Goal: Task Accomplishment & Management: Complete application form

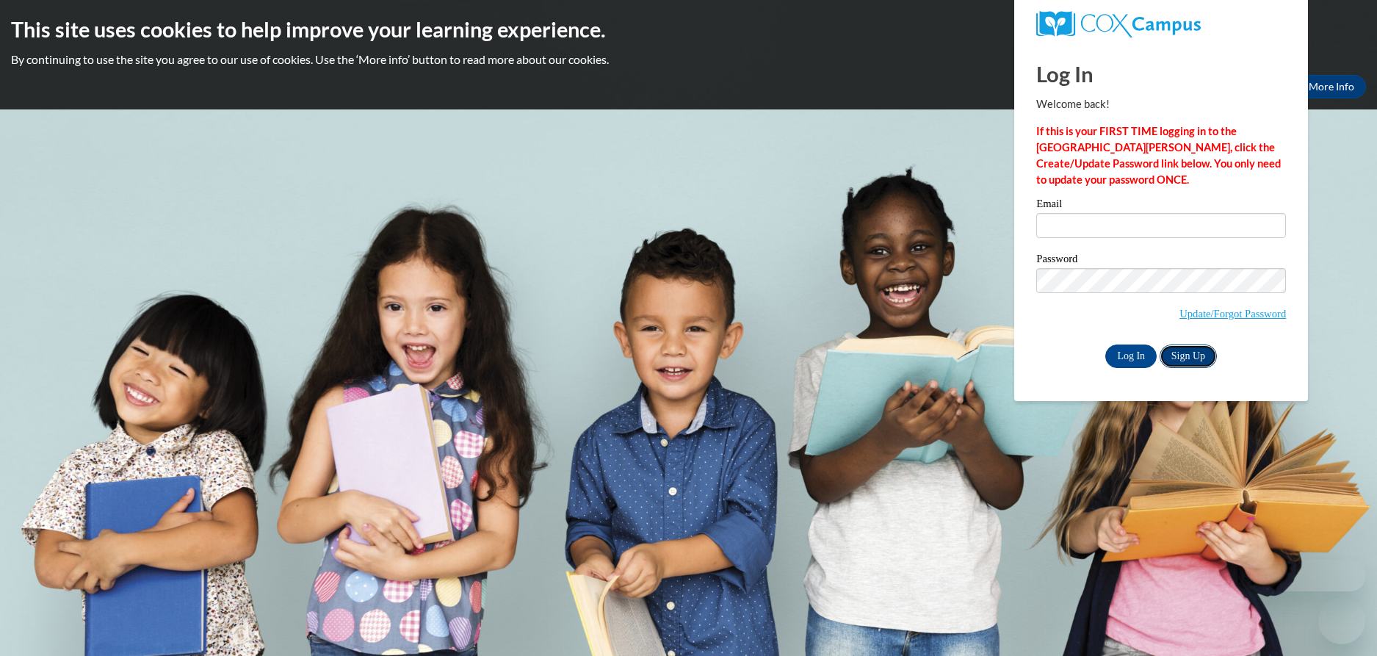
click at [1190, 356] on link "Sign Up" at bounding box center [1187, 355] width 57 height 23
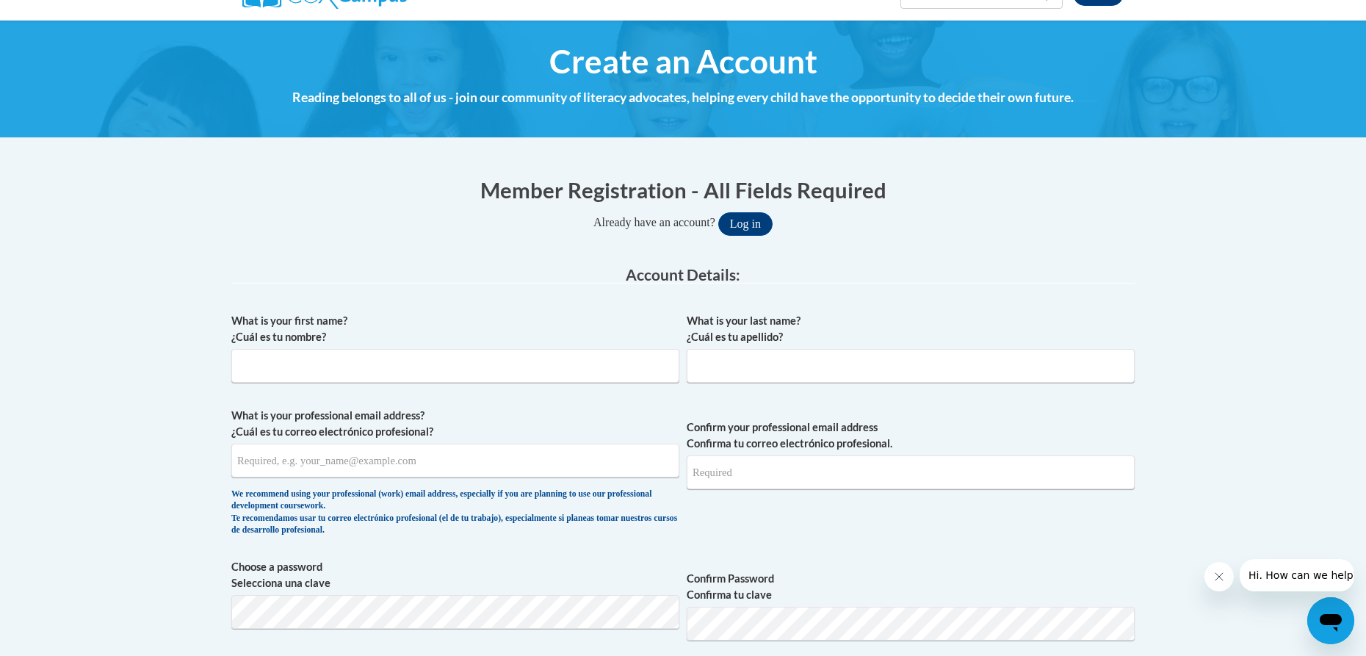
scroll to position [147, 0]
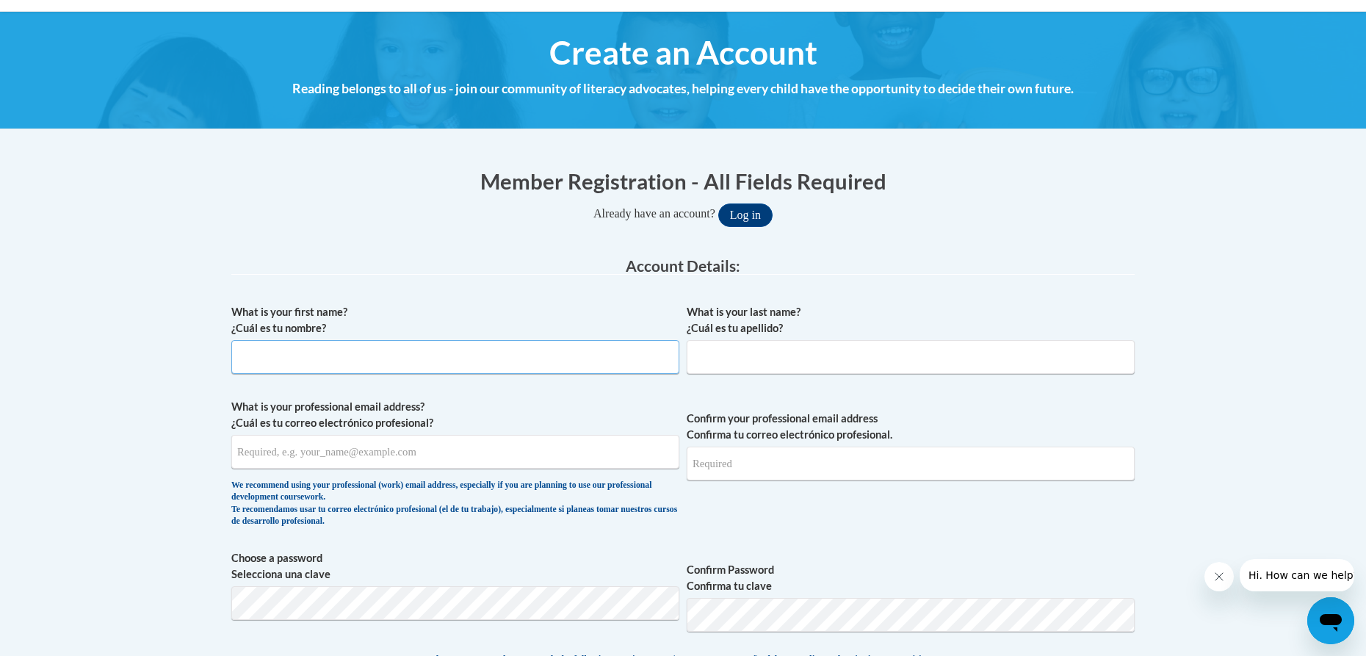
click at [297, 360] on input "What is your first name? ¿Cuál es tu nombre?" at bounding box center [455, 357] width 448 height 34
type input "Nakiyla"
click at [703, 363] on input "What is your last name? ¿Cuál es tu apellido?" at bounding box center [911, 357] width 448 height 34
type input "Moore"
drag, startPoint x: 507, startPoint y: 430, endPoint x: 490, endPoint y: 460, distance: 34.5
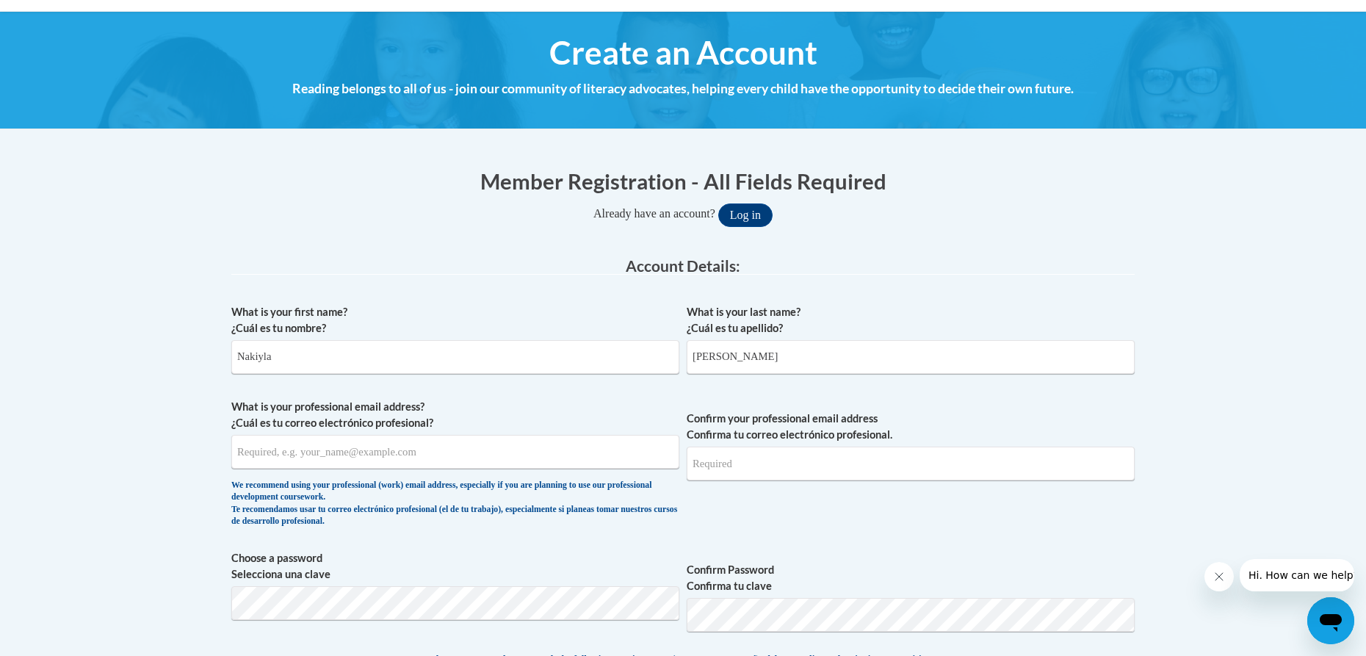
click at [506, 432] on span "What is your professional email address? ¿Cuál es tu correo electrónico profesi…" at bounding box center [455, 467] width 448 height 136
click at [482, 474] on span "What is your professional email address? ¿Cuál es tu correo electrónico profesi…" at bounding box center [455, 467] width 448 height 136
click at [361, 453] on input "What is your professional email address? ¿Cuál es tu correo electrónico profesi…" at bounding box center [455, 452] width 448 height 34
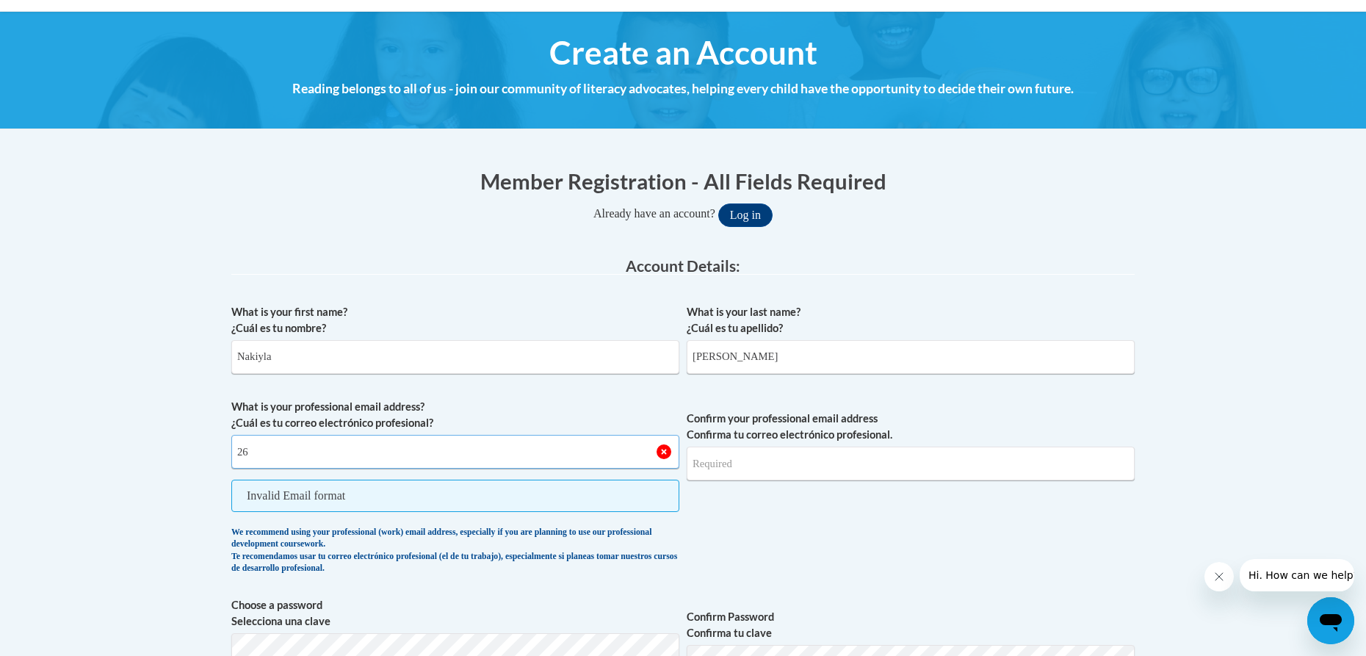
click at [446, 451] on input "26" at bounding box center [455, 452] width 448 height 34
click at [435, 457] on input "26" at bounding box center [455, 452] width 448 height 34
click at [388, 452] on input "26" at bounding box center [455, 452] width 448 height 34
click at [369, 450] on input "26" at bounding box center [455, 452] width 448 height 34
type input "26054@nmh.net"
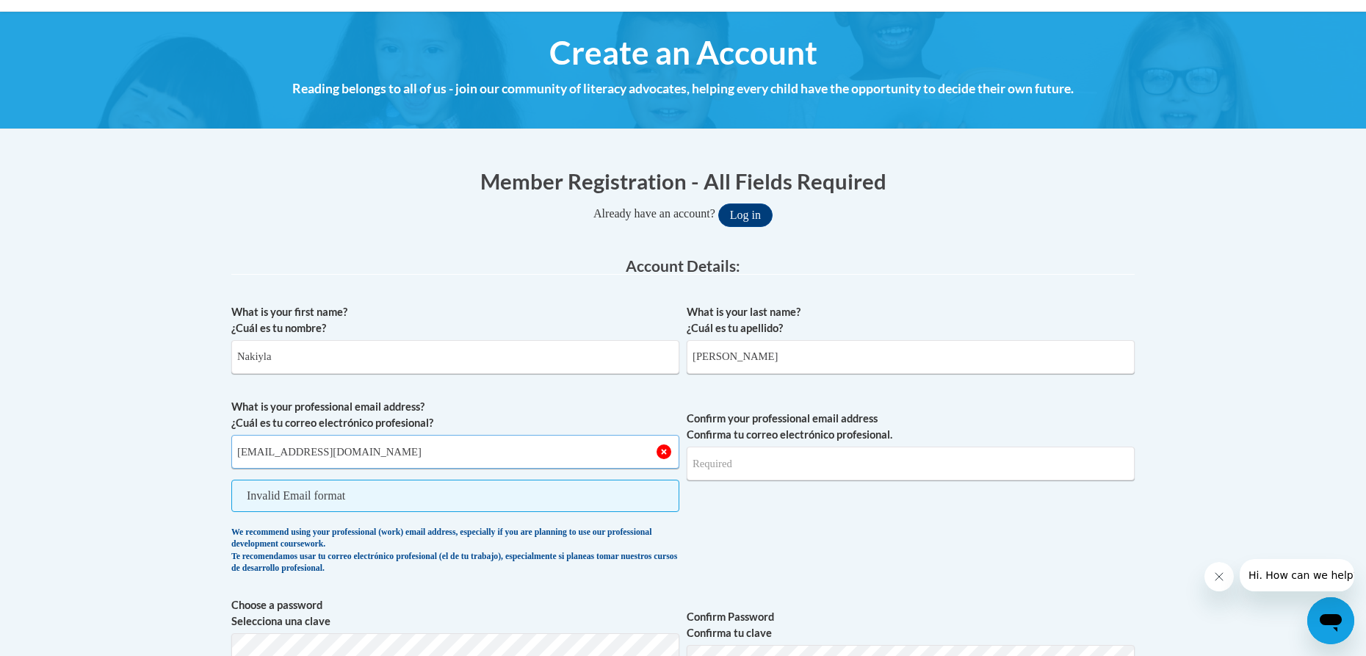
type input "26054@nmh.net"
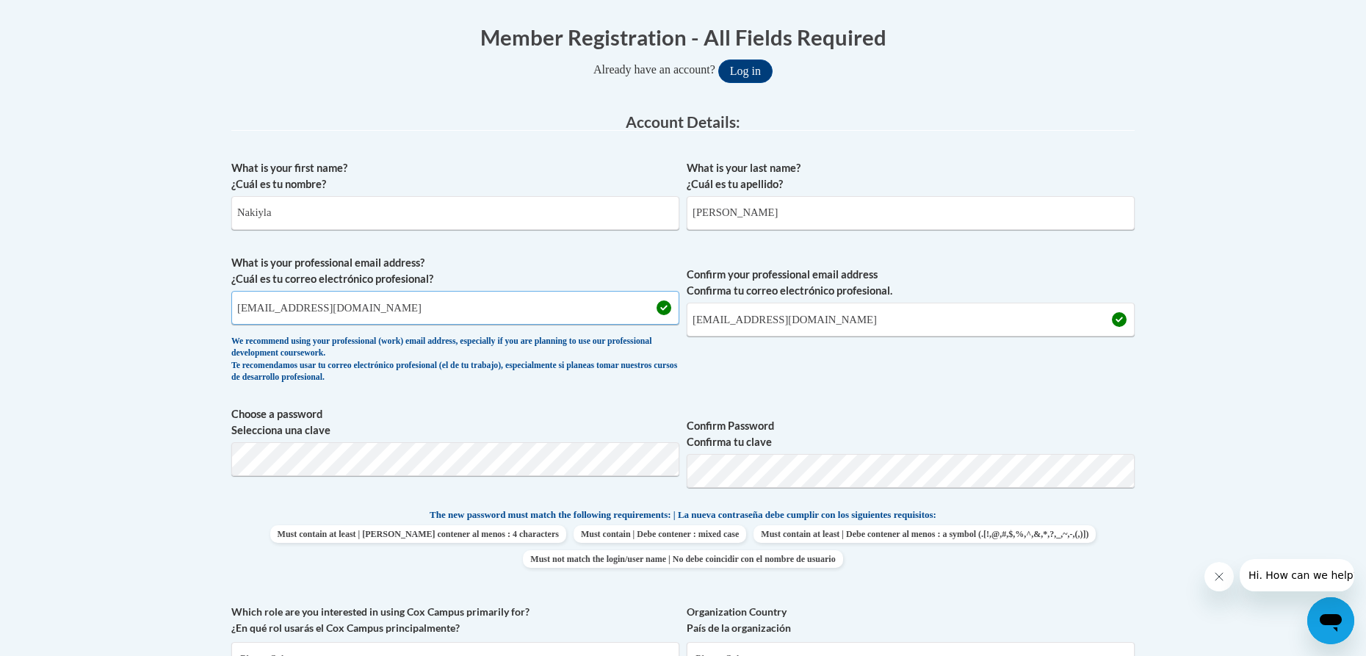
scroll to position [367, 0]
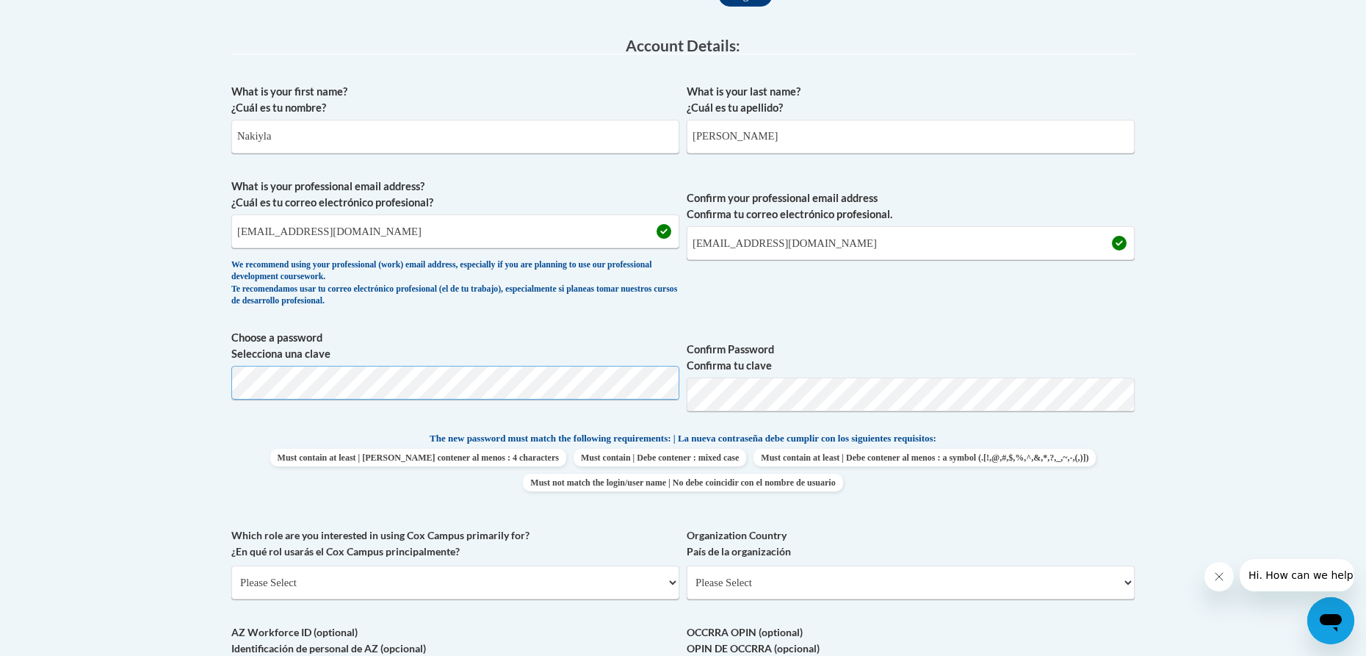
drag, startPoint x: 490, startPoint y: 399, endPoint x: 7, endPoint y: 410, distance: 483.3
click at [7, 410] on body "This site uses cookies to help improve your learning experience. By continuing …" at bounding box center [683, 522] width 1366 height 1778
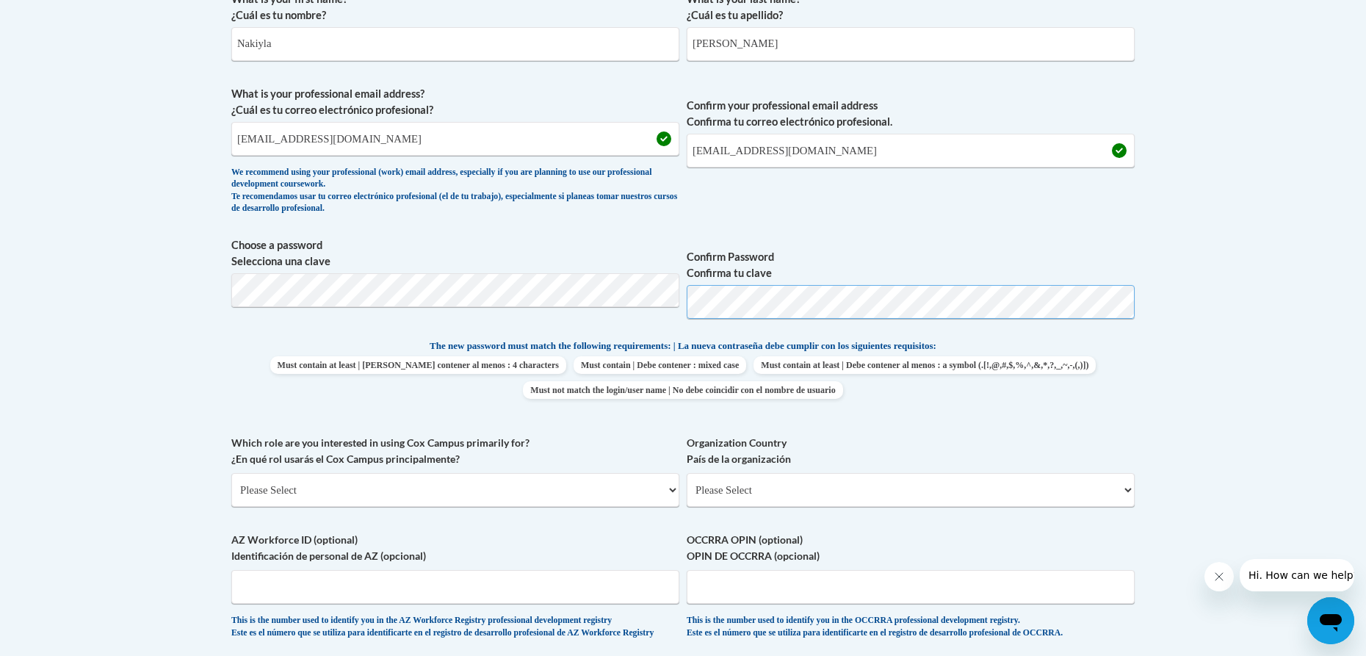
scroll to position [514, 0]
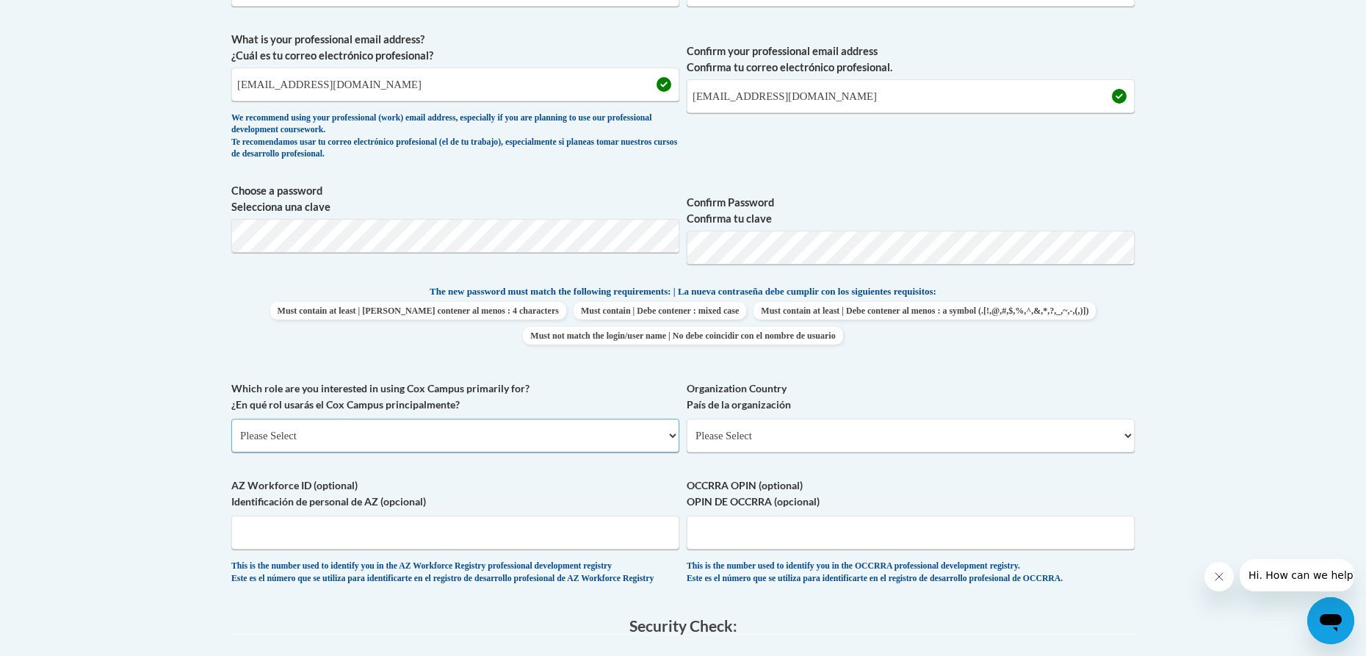
click at [308, 430] on select "Please Select College/University | Colegio/Universidad Community/Nonprofit Part…" at bounding box center [455, 436] width 448 height 34
select select "fbf2d438-af2f-41f8-98f1-81c410e29de3"
click at [231, 419] on select "Please Select College/University | Colegio/Universidad Community/Nonprofit Part…" at bounding box center [455, 436] width 448 height 34
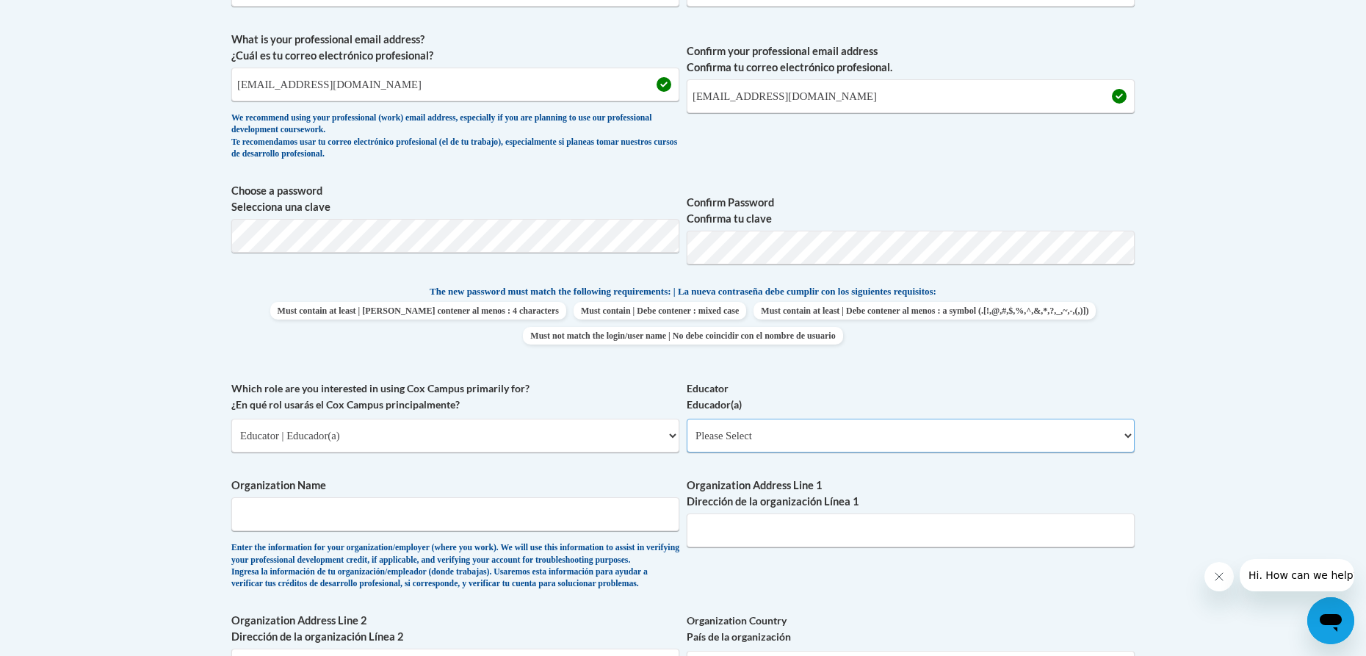
click at [786, 442] on select "Please Select Early Learning/Daycare Teacher/Family Home Care Provider | Maestr…" at bounding box center [911, 436] width 448 height 34
select select "5e2af403-4f2c-4e49-a02f-103e55d7b75b"
click at [687, 419] on select "Please Select Early Learning/Daycare Teacher/Family Home Care Provider | Maestr…" at bounding box center [911, 436] width 448 height 34
click at [369, 518] on input "Organization Name" at bounding box center [455, 514] width 448 height 34
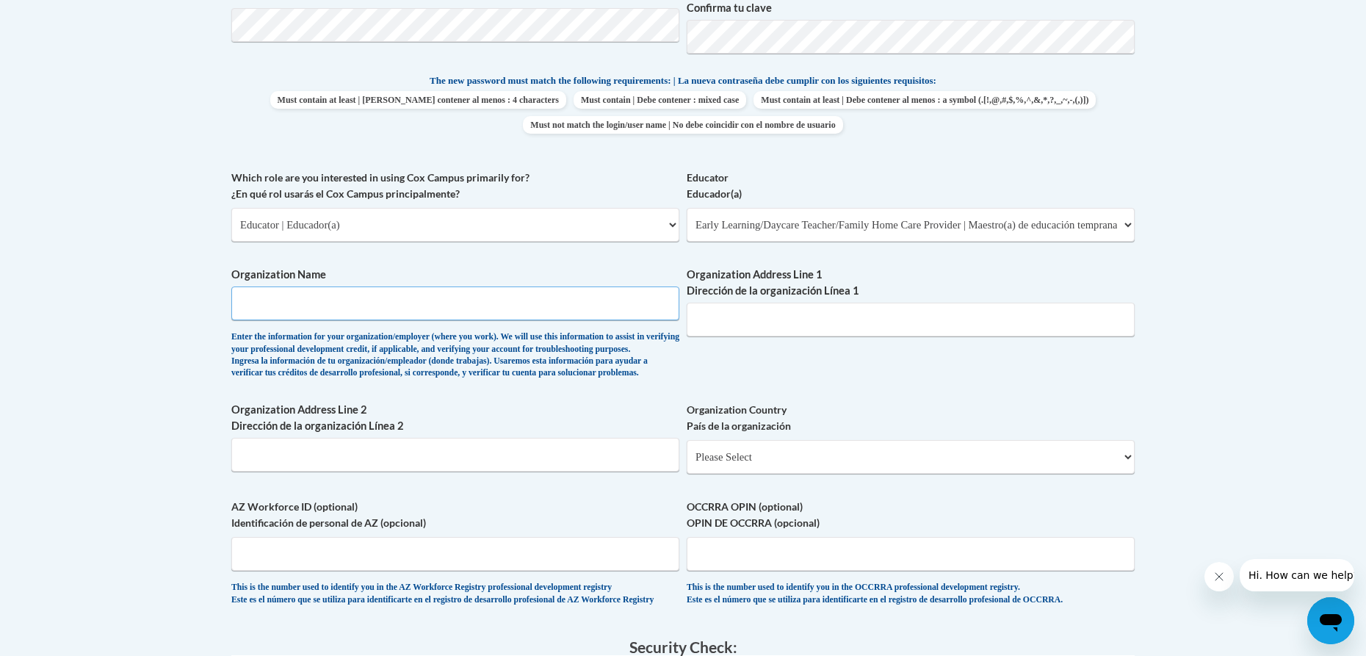
scroll to position [734, 0]
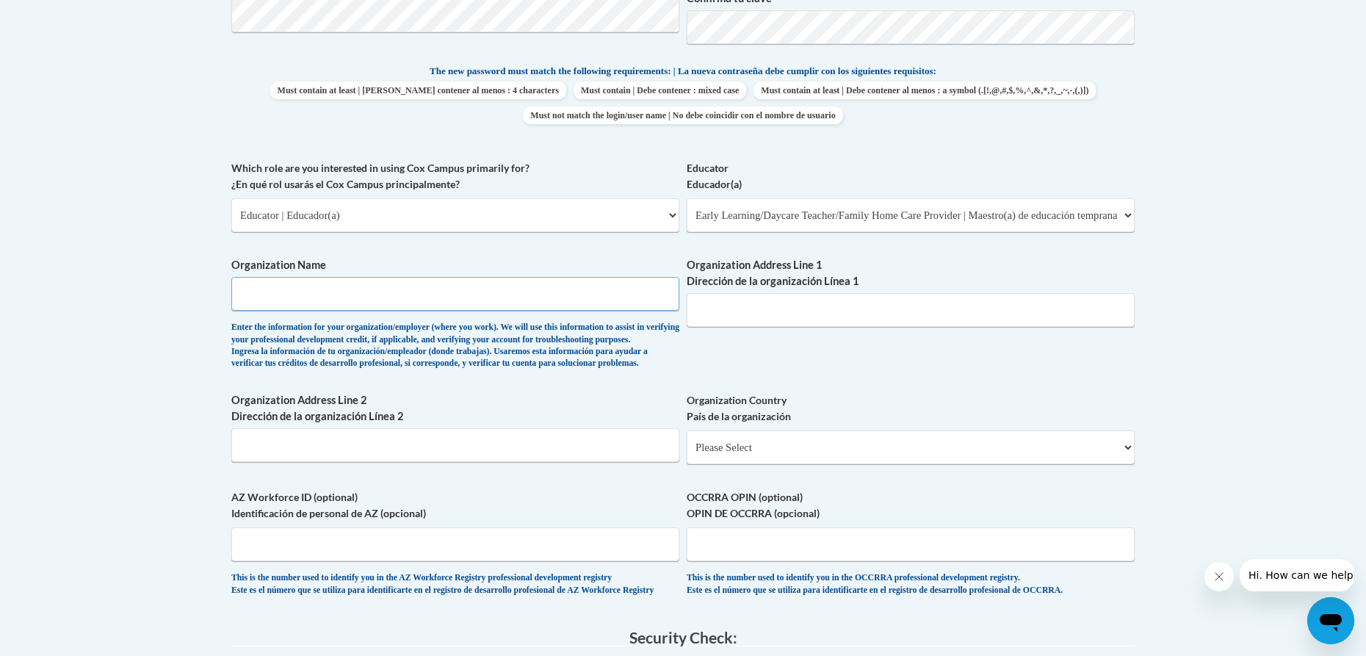
type input "n"
click at [775, 295] on input "Organization Address Line 1 Dirección de la organización Línea 1" at bounding box center [911, 310] width 448 height 34
click at [358, 297] on input "North Mississippi Medical Center" at bounding box center [455, 294] width 448 height 34
type input "North Mississippi Medical Center"
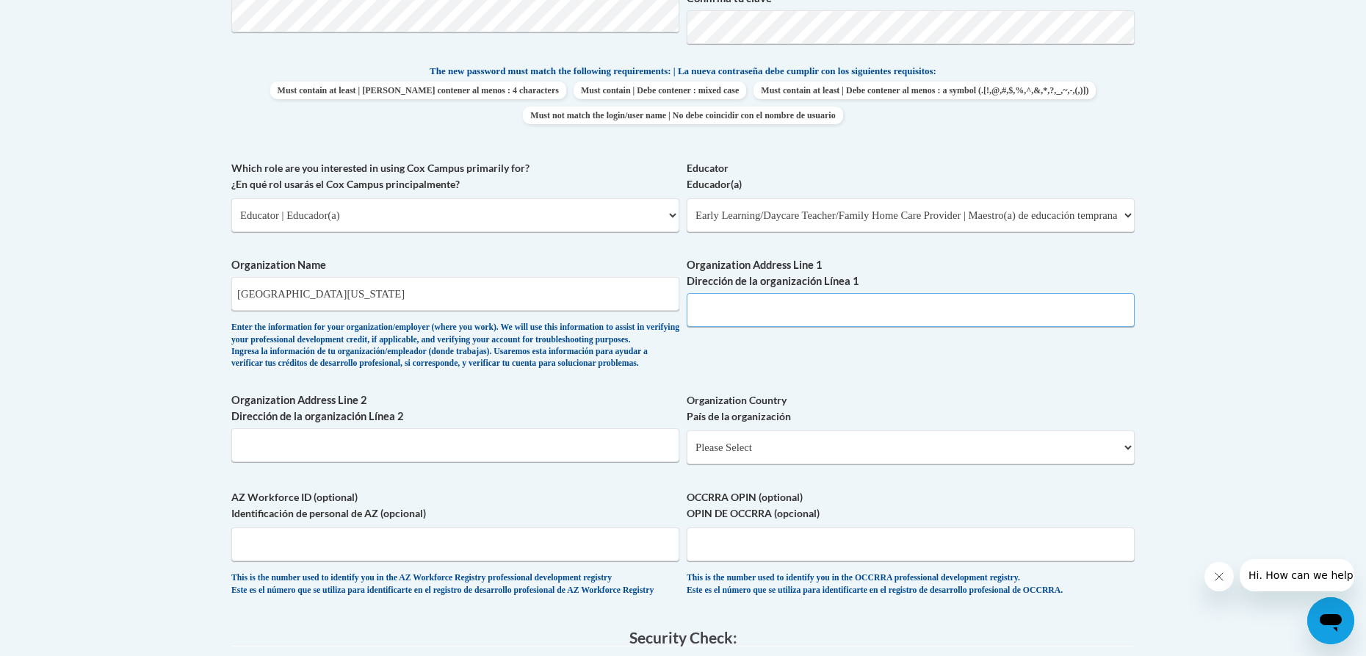
click at [748, 309] on input "Organization Address Line 1 Dirección de la organización Línea 1" at bounding box center [911, 310] width 448 height 34
type input "4566 s eason blvd"
click at [308, 462] on input "Organization Address Line 2 Dirección de la organización Línea 2" at bounding box center [455, 445] width 448 height 34
type input "Tupelo"
click at [808, 464] on select "Please Select United States | Estados Unidos Outside of the United States | Fue…" at bounding box center [911, 447] width 448 height 34
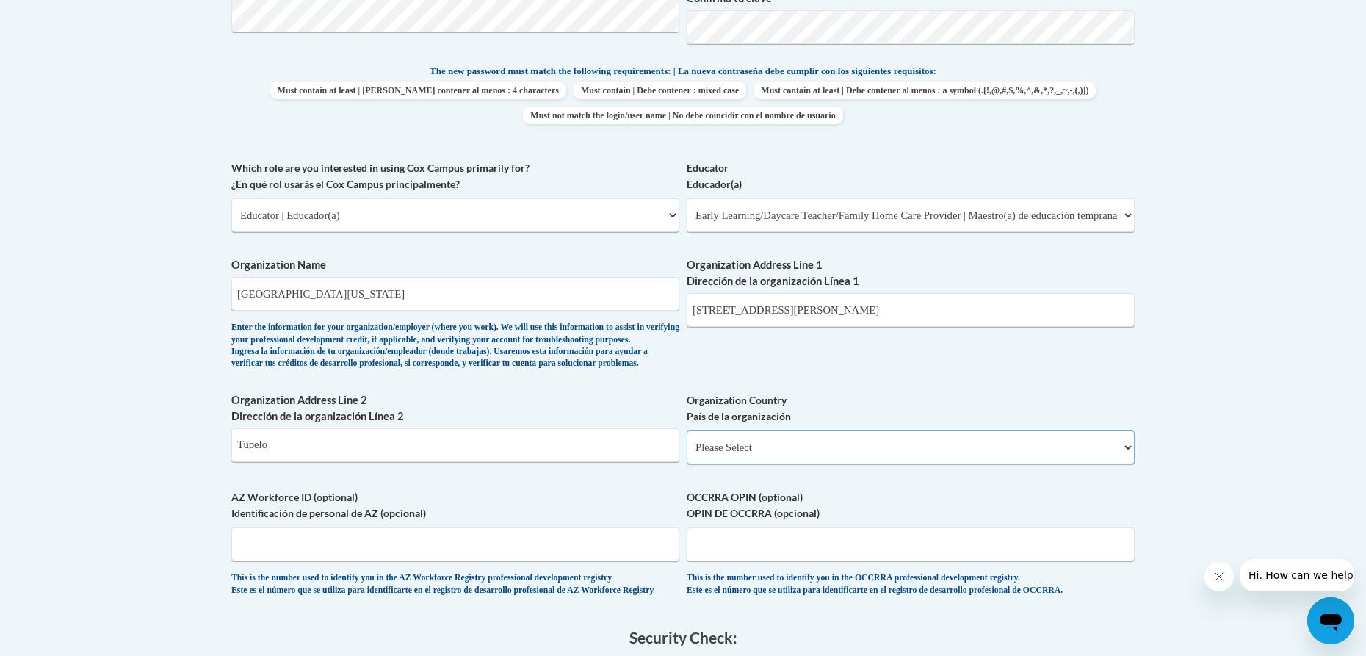
select select "ad49bcad-a171-4b2e-b99c-48b446064914"
click at [687, 454] on select "Please Select United States | Estados Unidos Outside of the United States | Fue…" at bounding box center [911, 447] width 448 height 34
select select
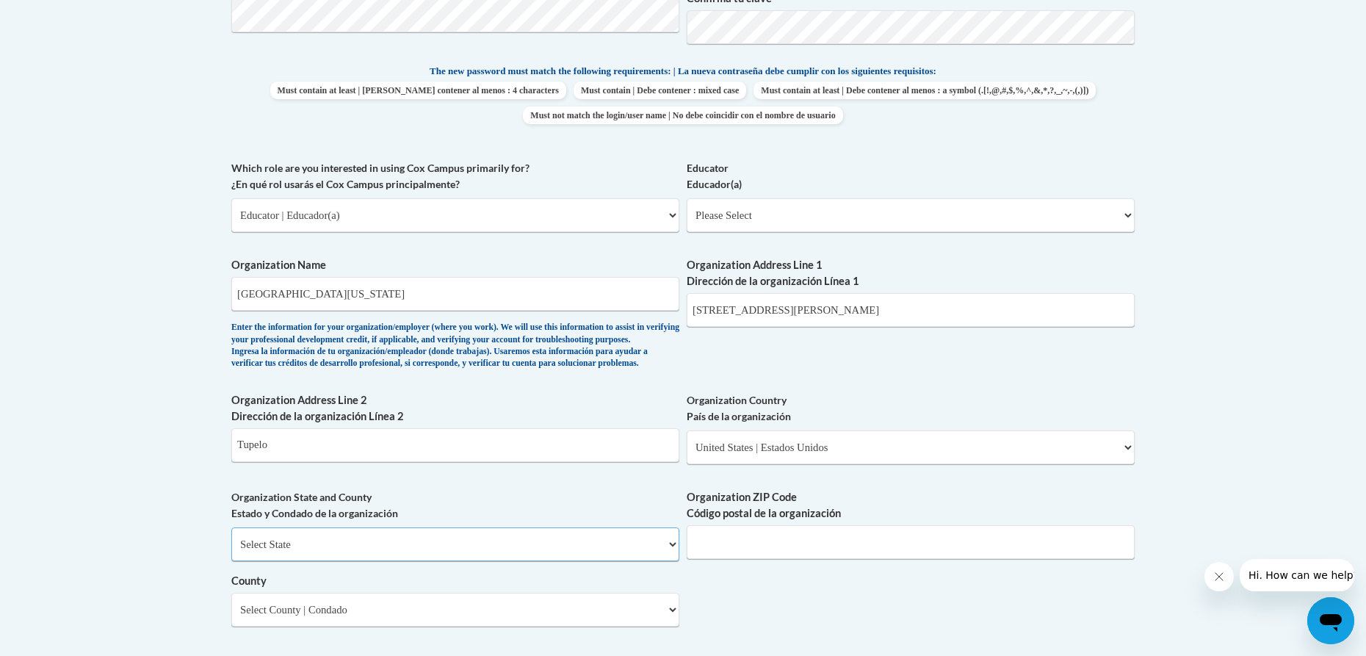
click at [439, 561] on select "Select State Alabama Alaska Arizona Arkansas California Colorado Connecticut De…" at bounding box center [455, 544] width 448 height 34
click at [231, 551] on select "Select State Alabama Alaska Arizona Arkansas California Colorado Connecticut De…" at bounding box center [455, 544] width 448 height 34
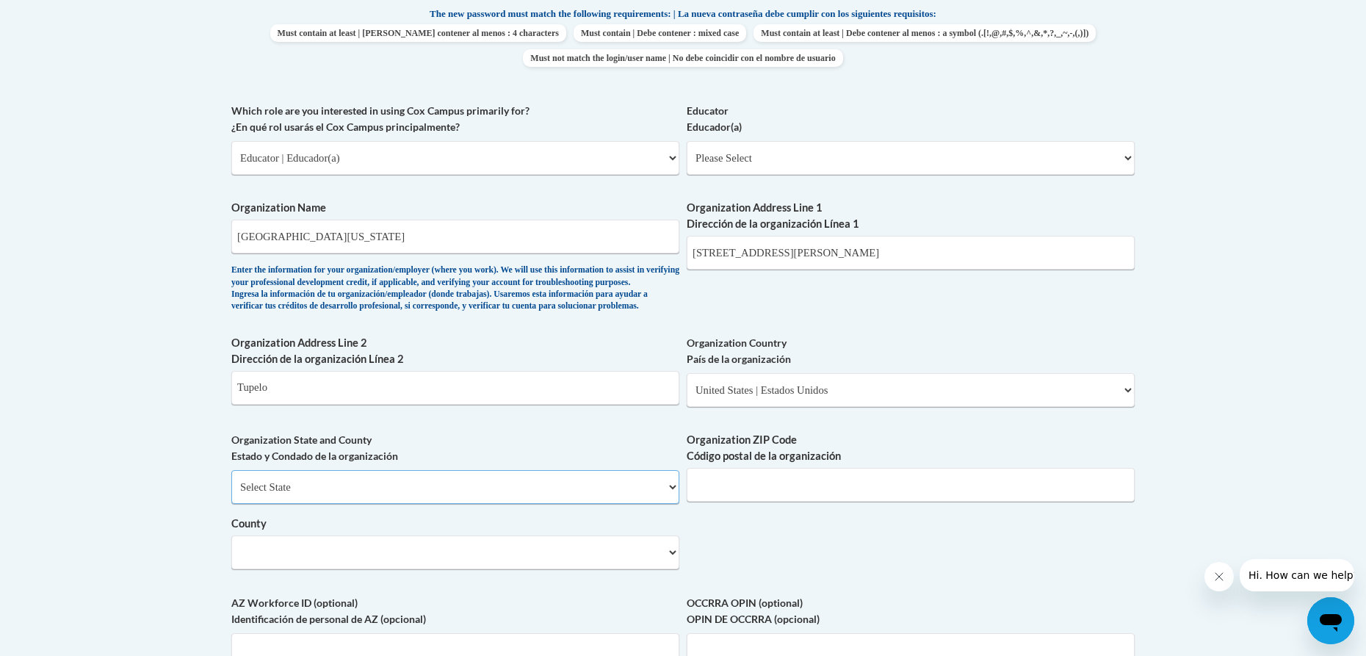
scroll to position [881, 0]
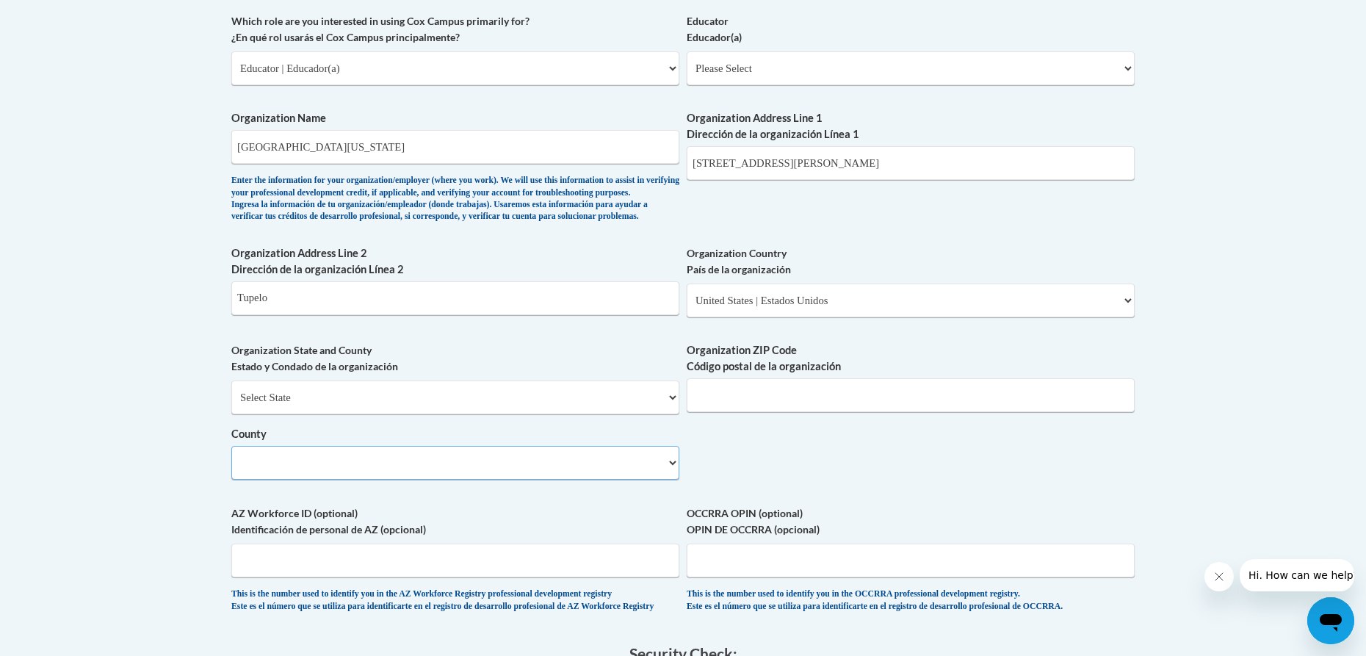
click at [366, 479] on select "County" at bounding box center [455, 463] width 448 height 34
click at [402, 411] on select "Select State Alabama Alaska Arizona Arkansas California Colorado Connecticut De…" at bounding box center [455, 397] width 448 height 34
click at [673, 479] on select "County" at bounding box center [455, 463] width 448 height 34
click at [642, 479] on select "County" at bounding box center [455, 463] width 448 height 34
click at [560, 479] on select "County" at bounding box center [455, 463] width 448 height 34
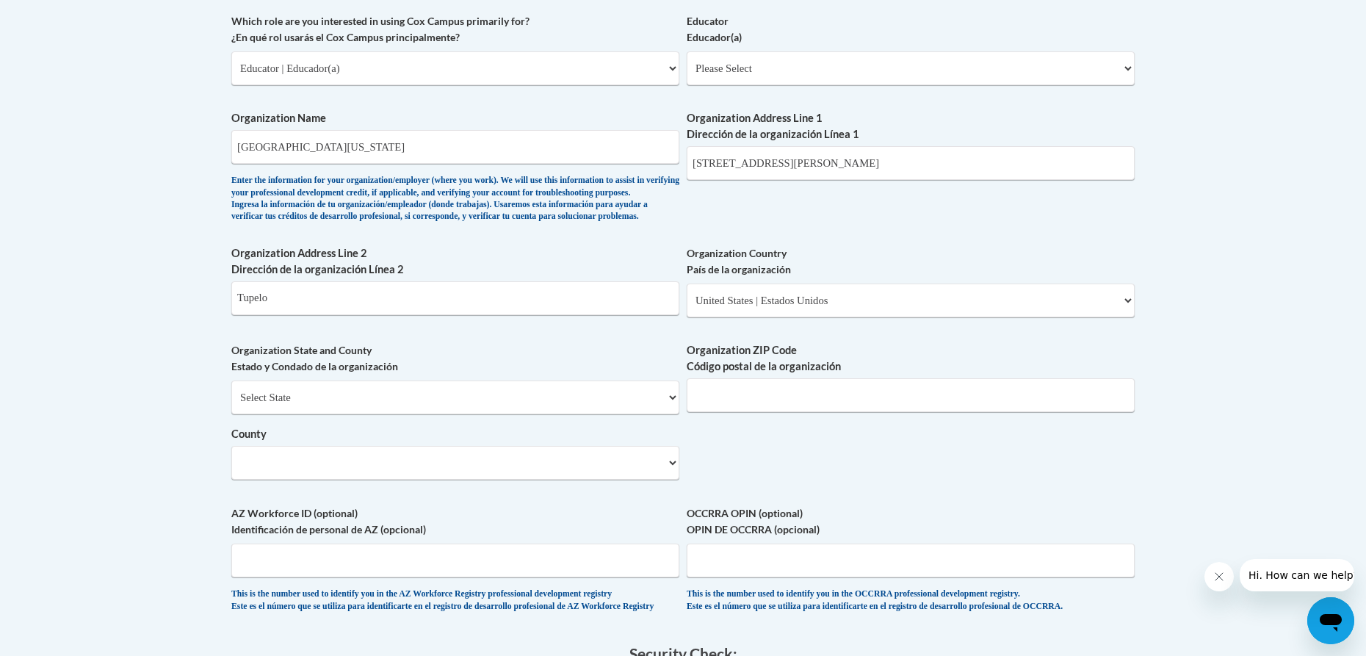
click at [467, 441] on div "Select State Alabama Alaska Arizona Arkansas California Colorado Connecticut De…" at bounding box center [455, 429] width 448 height 99
click at [466, 414] on select "Select State Alabama Alaska Arizona Arkansas California Colorado Connecticut De…" at bounding box center [455, 397] width 448 height 34
click at [483, 479] on select "County" at bounding box center [455, 463] width 448 height 34
drag, startPoint x: 447, startPoint y: 423, endPoint x: 65, endPoint y: 410, distance: 382.0
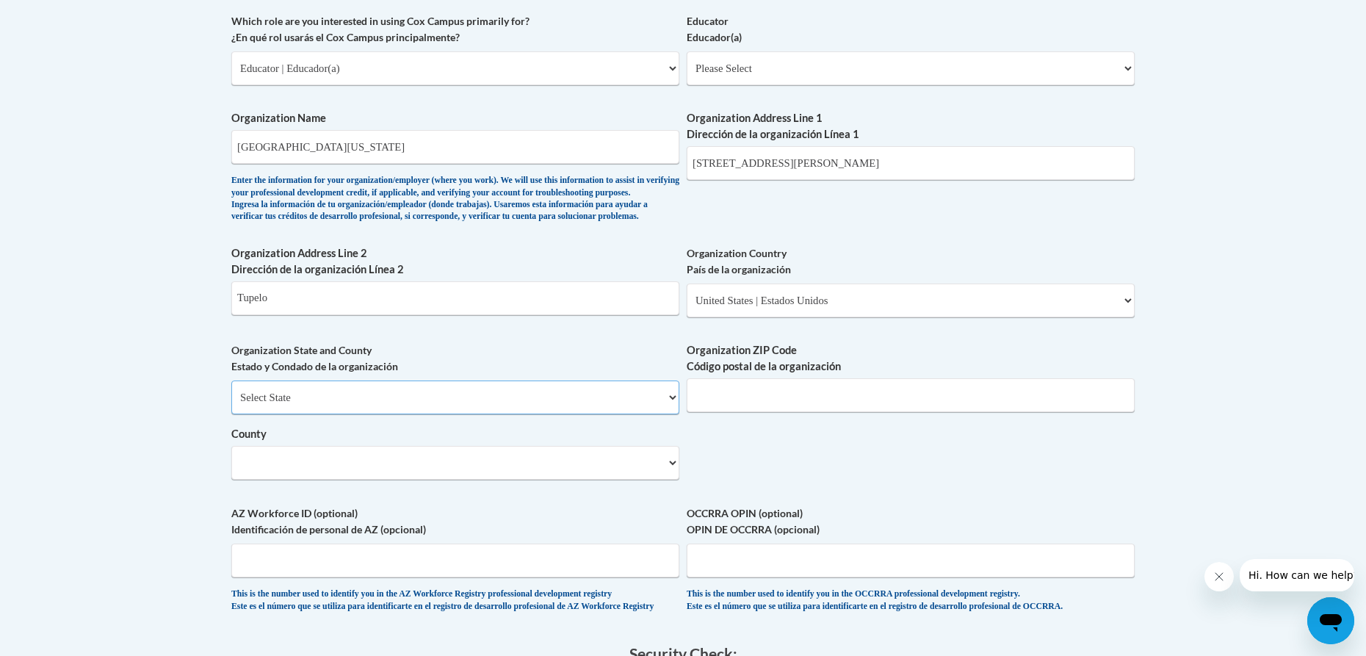
click at [65, 410] on body "This site uses cookies to help improve your learning experience. By continuing …" at bounding box center [683, 205] width 1366 height 2173
select select "Minnesota"
click at [231, 405] on select "Select State Alabama Alaska Arizona Arkansas California Colorado Connecticut De…" at bounding box center [455, 397] width 448 height 34
click at [290, 479] on select "County" at bounding box center [455, 463] width 448 height 34
click at [292, 479] on select "County" at bounding box center [455, 463] width 448 height 34
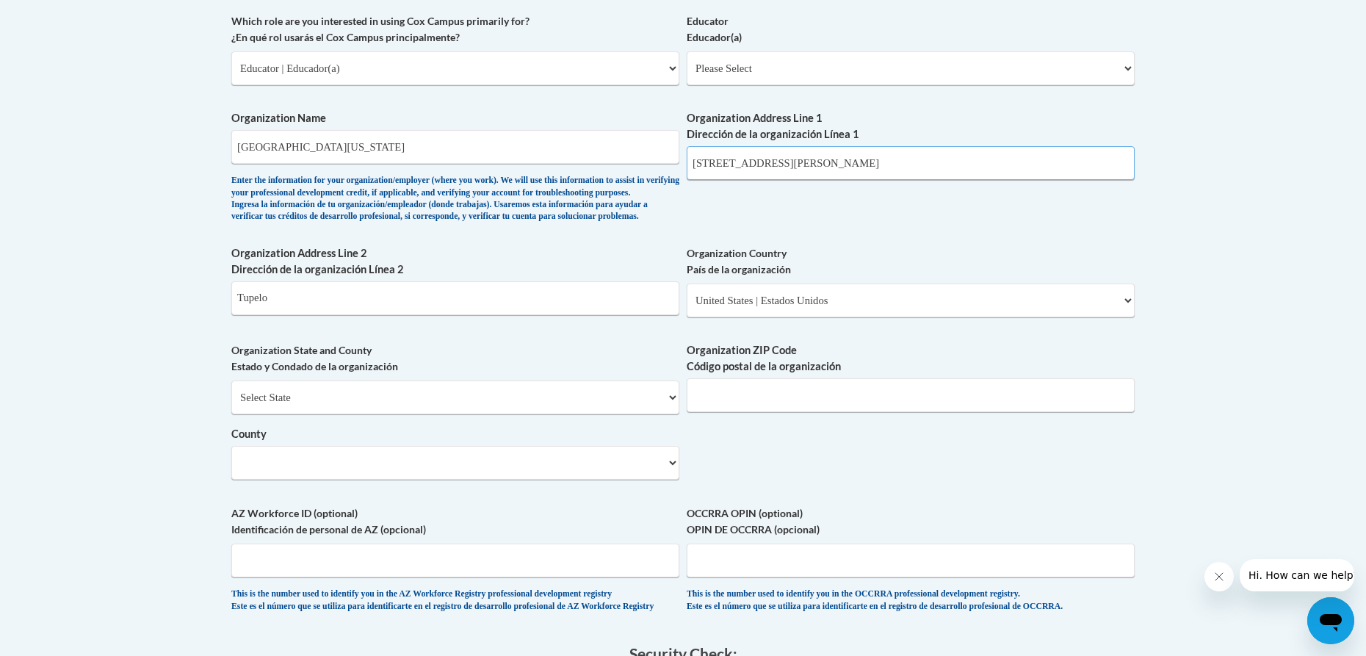
drag, startPoint x: 725, startPoint y: 164, endPoint x: 727, endPoint y: 181, distance: 17.8
click at [727, 167] on input "4566 s eason blvd" at bounding box center [911, 163] width 448 height 34
type input "4566 South eason blvd"
click at [388, 414] on select "Select State Alabama Alaska Arizona Arkansas California Colorado Connecticut De…" at bounding box center [455, 397] width 448 height 34
select select "Mississippi"
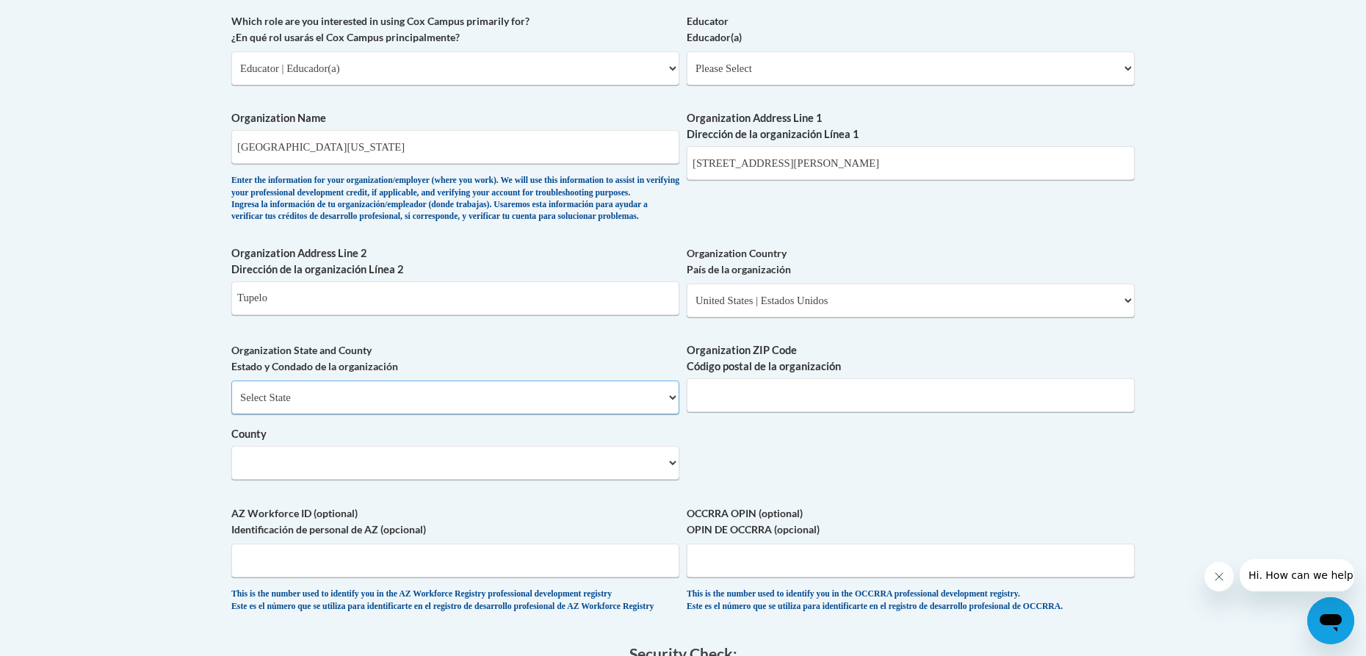
click at [231, 405] on select "Select State Alabama Alaska Arizona Arkansas California Colorado Connecticut De…" at bounding box center [455, 397] width 448 height 34
click at [292, 479] on select "County" at bounding box center [455, 463] width 448 height 34
click at [733, 412] on input "Organization ZIP Code Código postal de la organización" at bounding box center [911, 395] width 448 height 34
click at [565, 479] on select "County" at bounding box center [455, 463] width 448 height 34
click at [756, 412] on input "38860" at bounding box center [911, 395] width 448 height 34
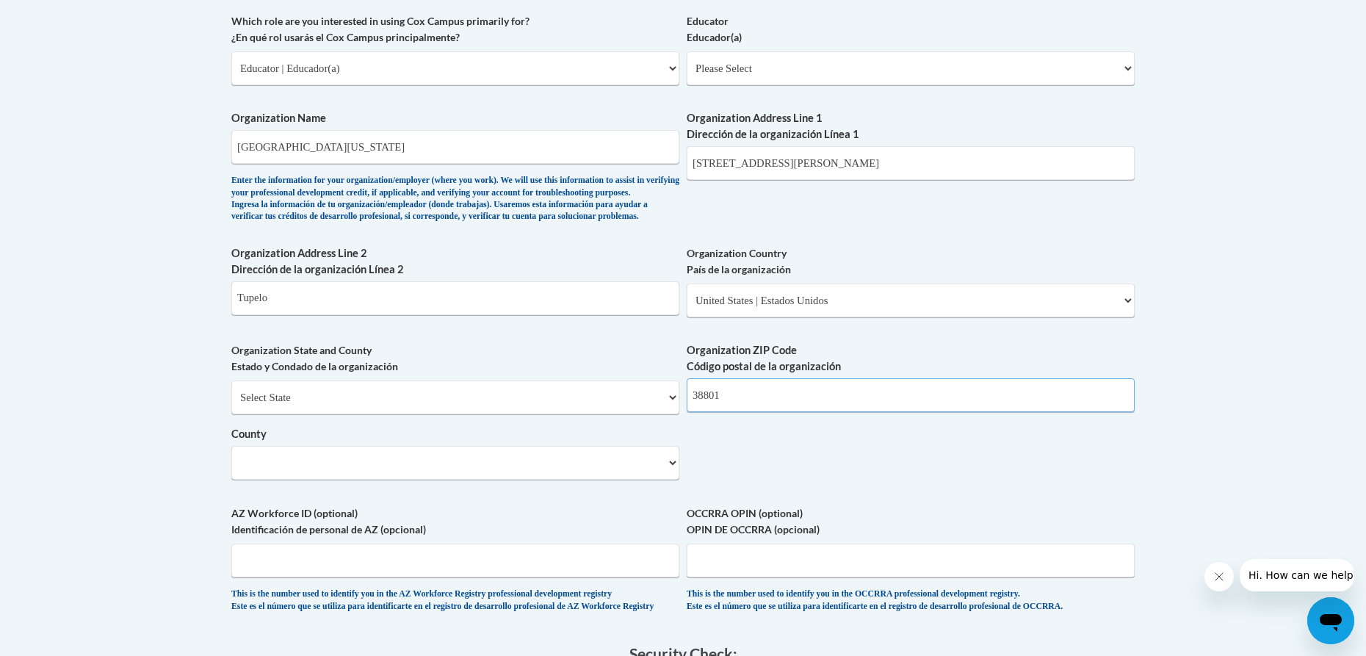
type input "38801"
click at [604, 479] on select "County" at bounding box center [455, 463] width 448 height 34
click at [640, 479] on select "County" at bounding box center [455, 463] width 448 height 34
drag, startPoint x: 640, startPoint y: 488, endPoint x: 645, endPoint y: 476, distance: 13.1
click at [640, 479] on select "County" at bounding box center [455, 463] width 448 height 34
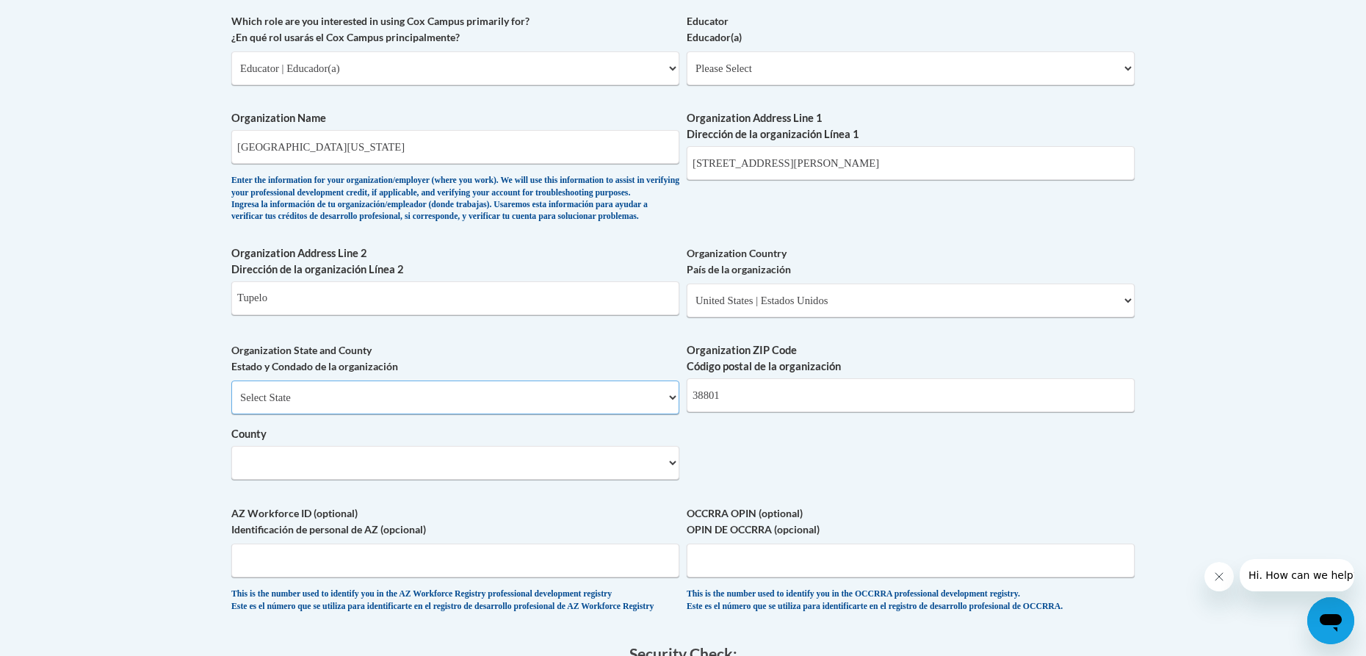
click at [654, 414] on select "Select State Alabama Alaska Arizona Arkansas California Colorado Connecticut De…" at bounding box center [455, 397] width 448 height 34
click at [231, 405] on select "Select State Alabama Alaska Arizona Arkansas California Colorado Connecticut De…" at bounding box center [455, 397] width 448 height 34
click at [534, 479] on select "County" at bounding box center [455, 463] width 448 height 34
click at [516, 479] on select "County" at bounding box center [455, 463] width 448 height 34
click at [538, 414] on select "Select State Alabama Alaska Arizona Arkansas California Colorado Connecticut De…" at bounding box center [455, 397] width 448 height 34
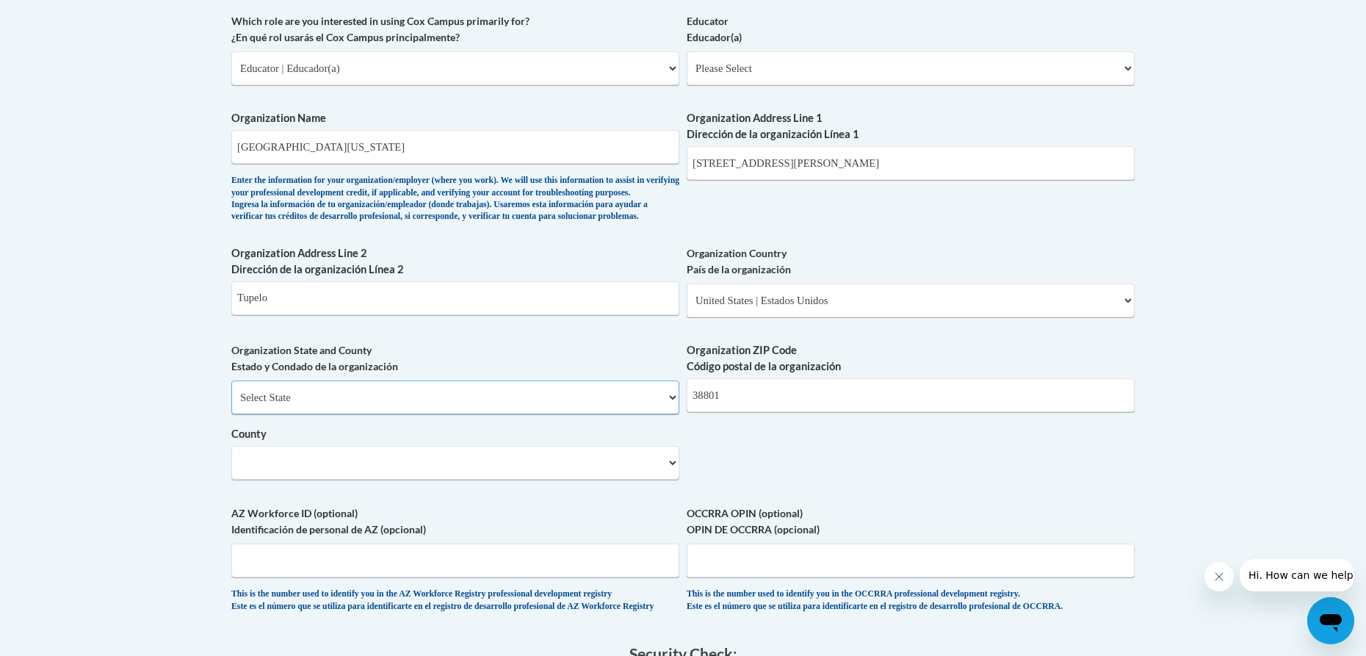
select select "Mississippi"
click at [231, 405] on select "Select State Alabama Alaska Arizona Arkansas California Colorado Connecticut De…" at bounding box center [455, 397] width 448 height 34
click at [735, 53] on select "Please Select Early Learning/Daycare Teacher/Family Home Care Provider | Maestr…" at bounding box center [911, 68] width 448 height 34
select select "5e2af403-4f2c-4e49-a02f-103e55d7b75b"
click at [687, 51] on select "Please Select Early Learning/Daycare Teacher/Family Home Care Provider | Maestr…" at bounding box center [911, 68] width 448 height 34
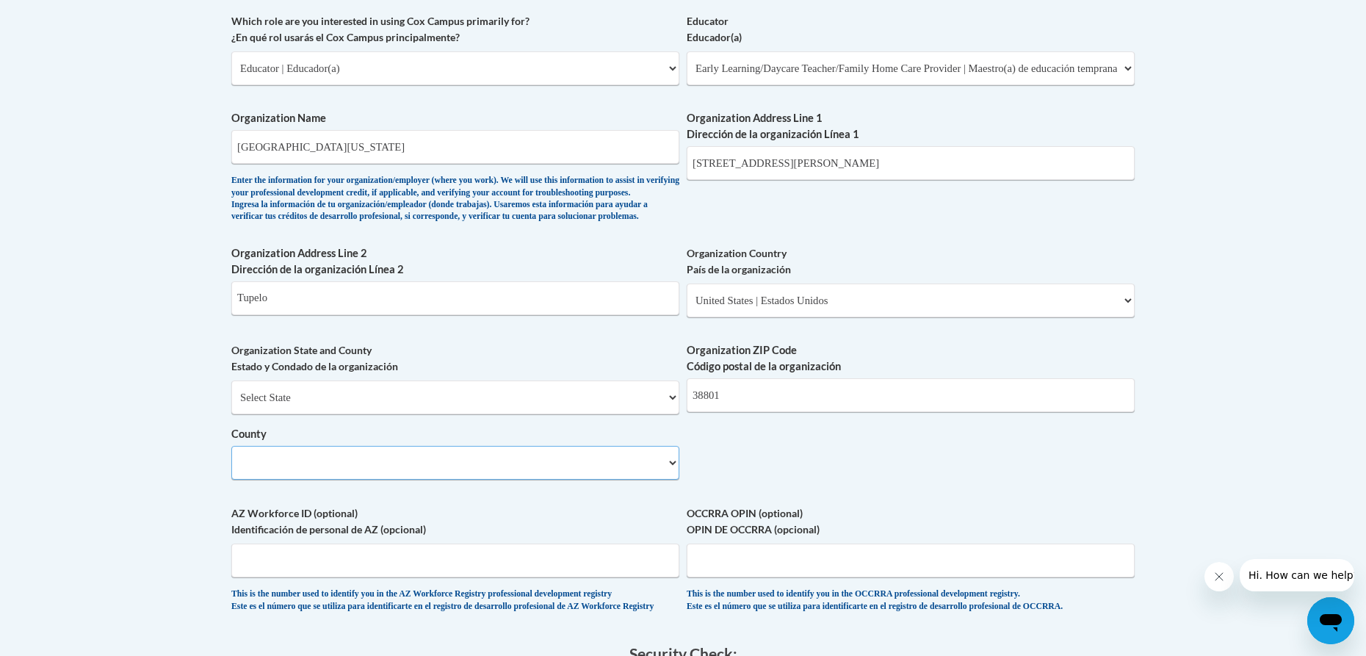
click at [369, 479] on select "County" at bounding box center [455, 463] width 448 height 34
click at [356, 414] on select "Select State Alabama Alaska Arizona Arkansas California Colorado Connecticut De…" at bounding box center [455, 397] width 448 height 34
select select "Mississippi"
click at [231, 405] on select "Select State Alabama Alaska Arizona Arkansas California Colorado Connecticut De…" at bounding box center [455, 397] width 448 height 34
click at [287, 479] on select "County" at bounding box center [455, 463] width 448 height 34
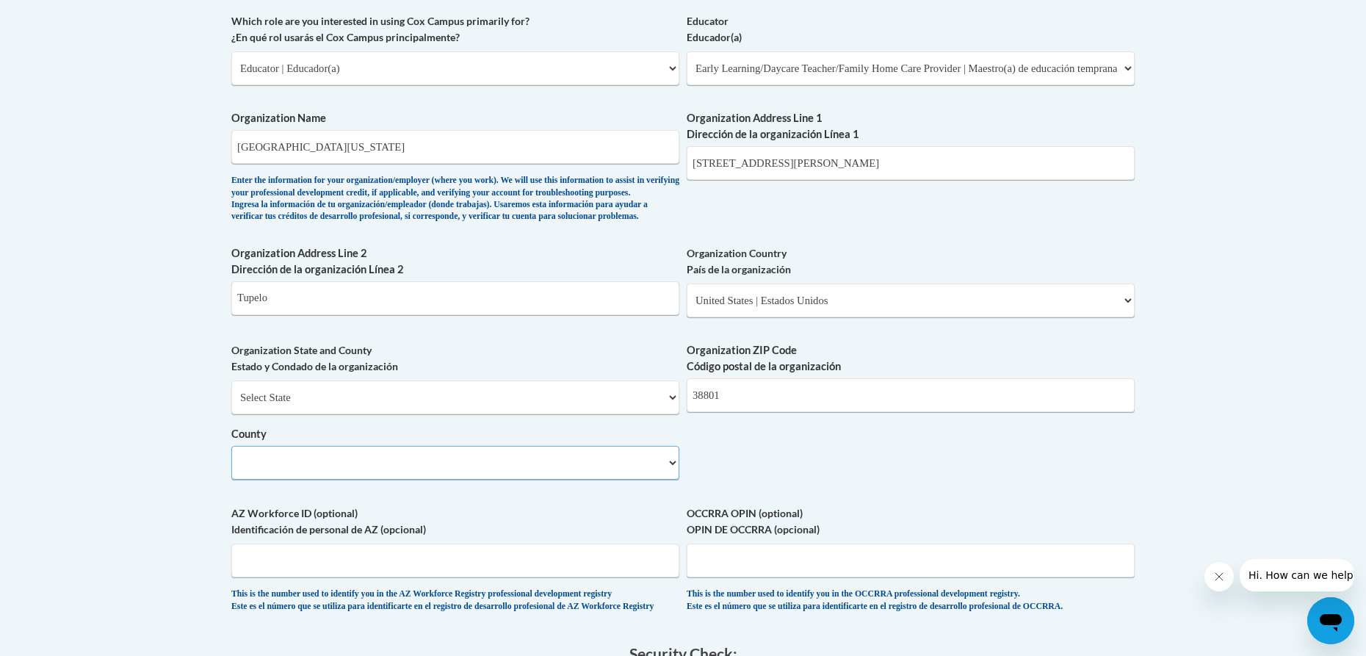
drag, startPoint x: 326, startPoint y: 482, endPoint x: 341, endPoint y: 481, distance: 14.7
click at [327, 479] on select "County" at bounding box center [455, 463] width 448 height 34
click at [355, 479] on select "County" at bounding box center [455, 463] width 448 height 34
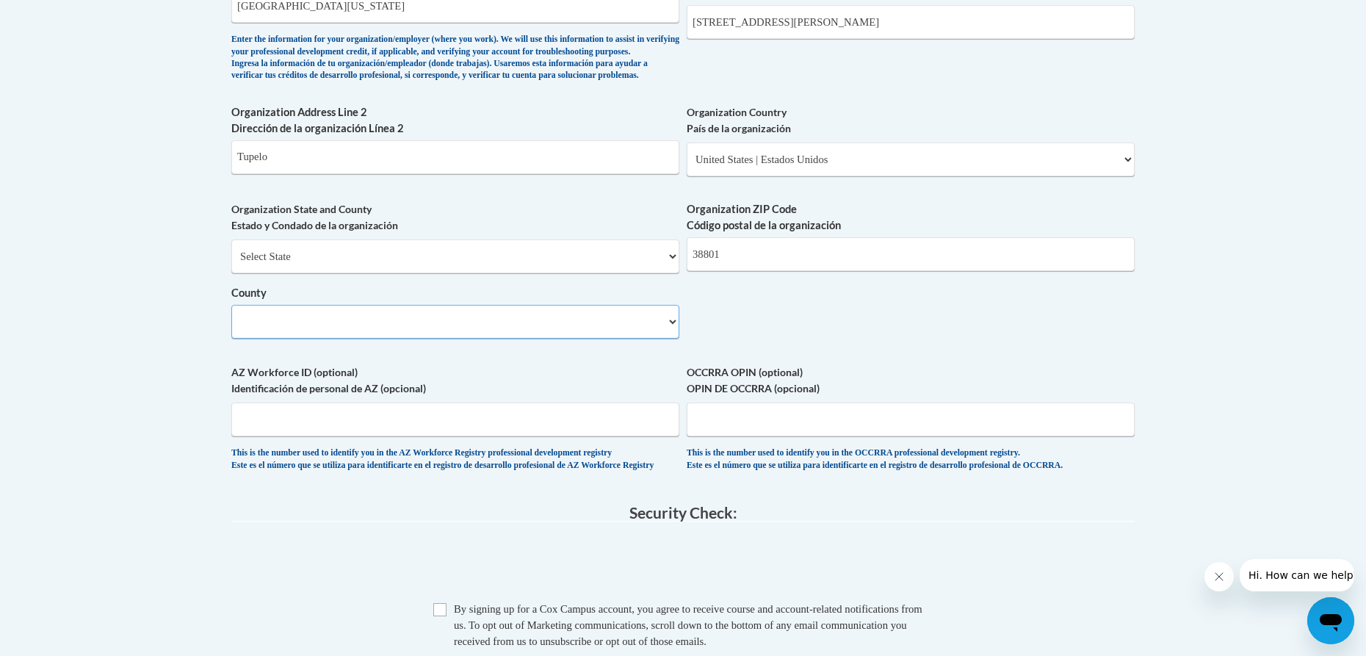
scroll to position [1028, 0]
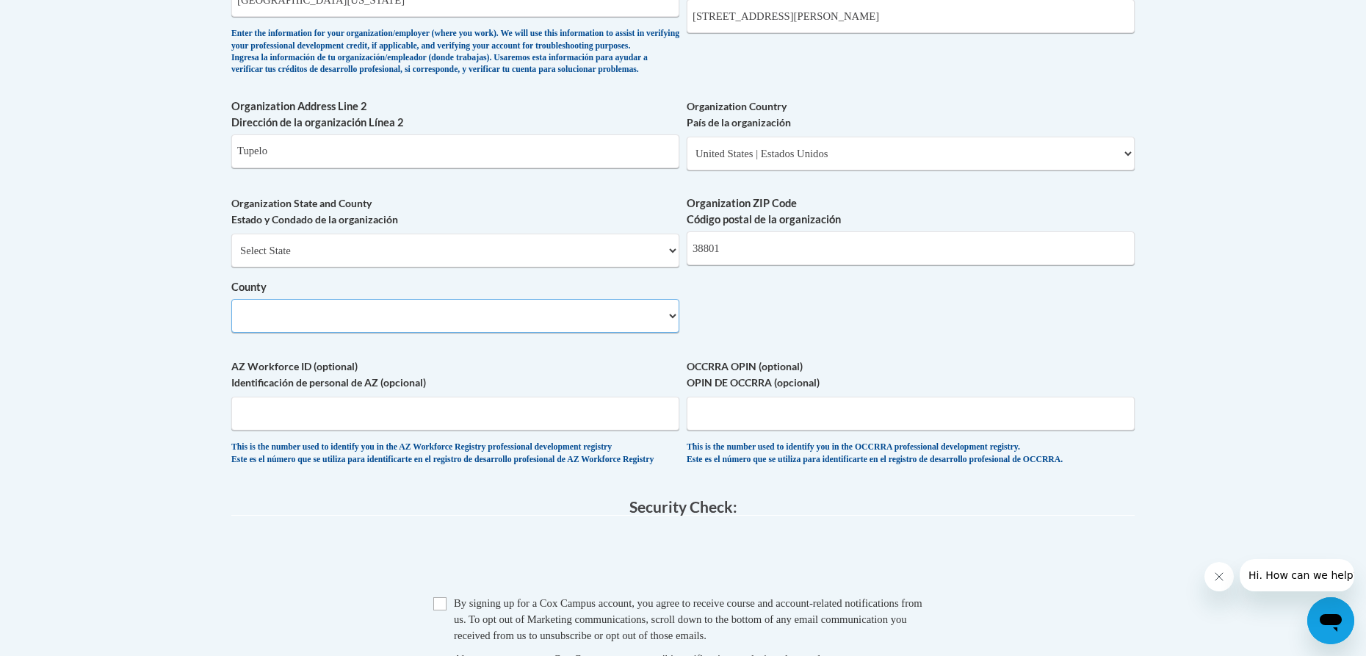
click at [670, 333] on select "County" at bounding box center [455, 316] width 448 height 34
click at [443, 610] on input "Checkbox" at bounding box center [439, 603] width 13 height 13
checkbox input "true"
click at [441, 333] on select "County" at bounding box center [455, 316] width 448 height 34
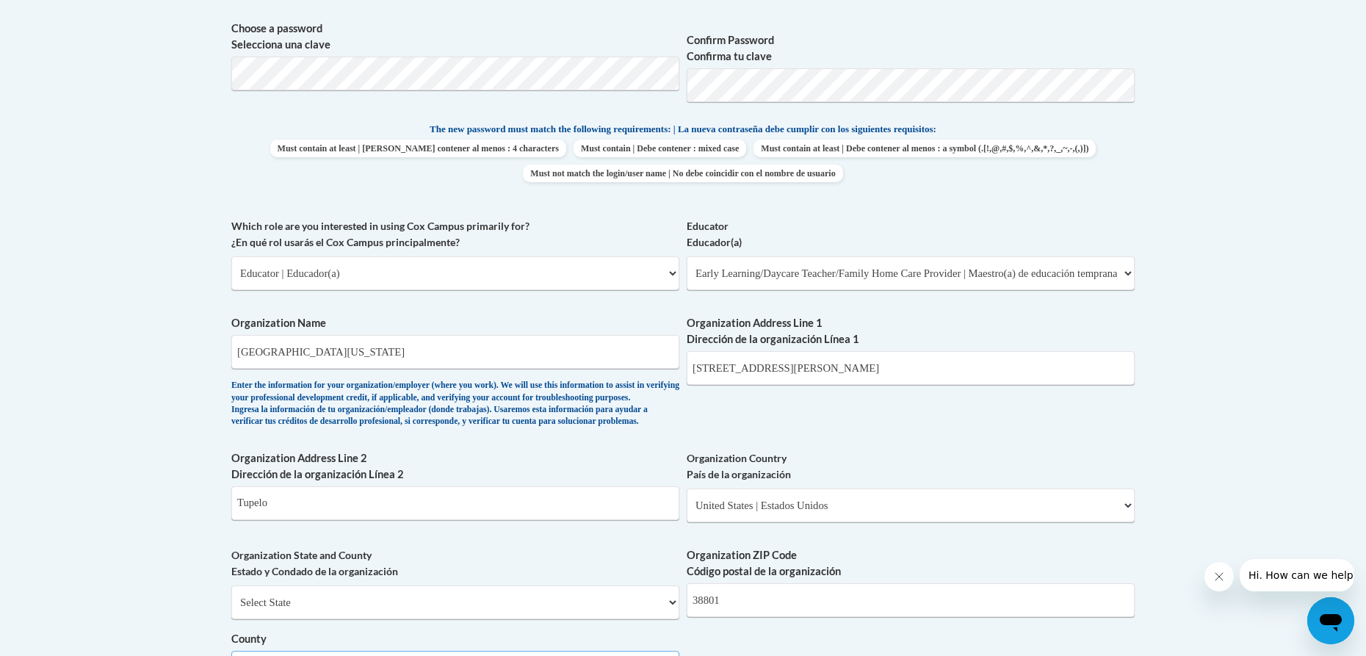
scroll to position [661, 0]
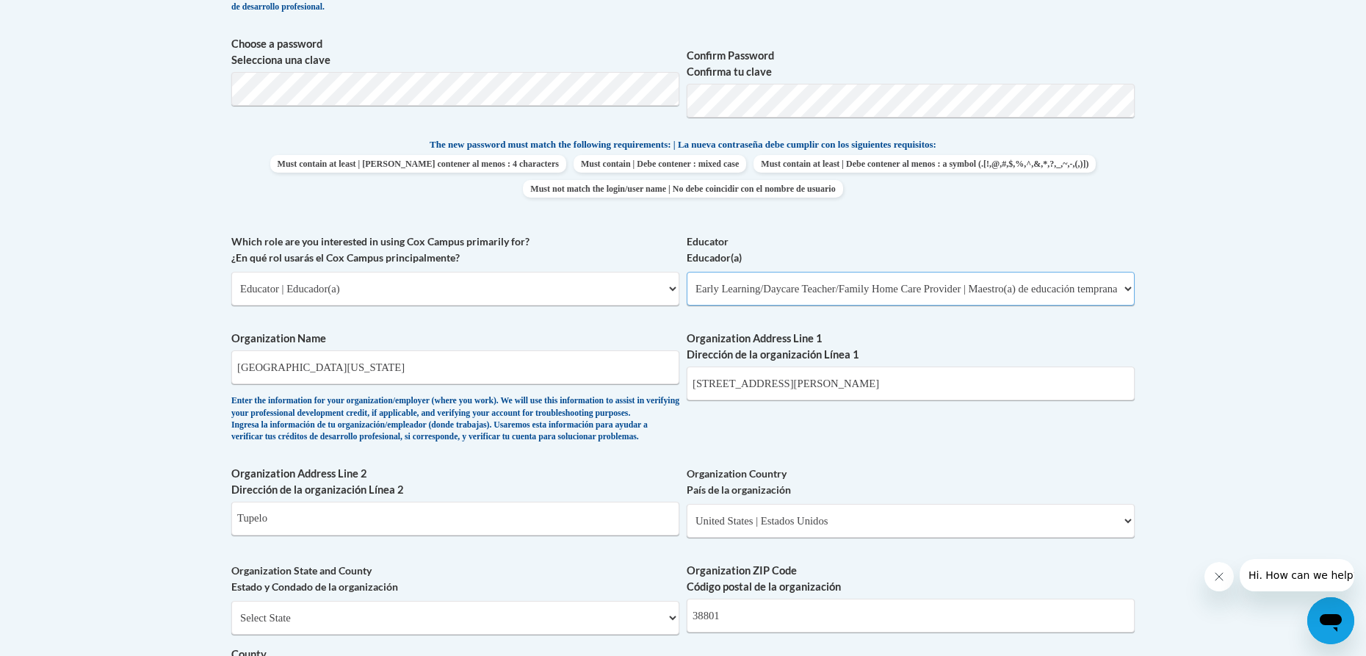
click at [742, 295] on select "Please Select Early Learning/Daycare Teacher/Family Home Care Provider | Maestr…" at bounding box center [911, 289] width 448 height 34
click at [449, 278] on select "Please Select College/University | Colegio/Universidad Community/Nonprofit Part…" at bounding box center [455, 289] width 448 height 34
select select "dc7172d6-9229-4d8e-ba4e-8a66fb6d7019"
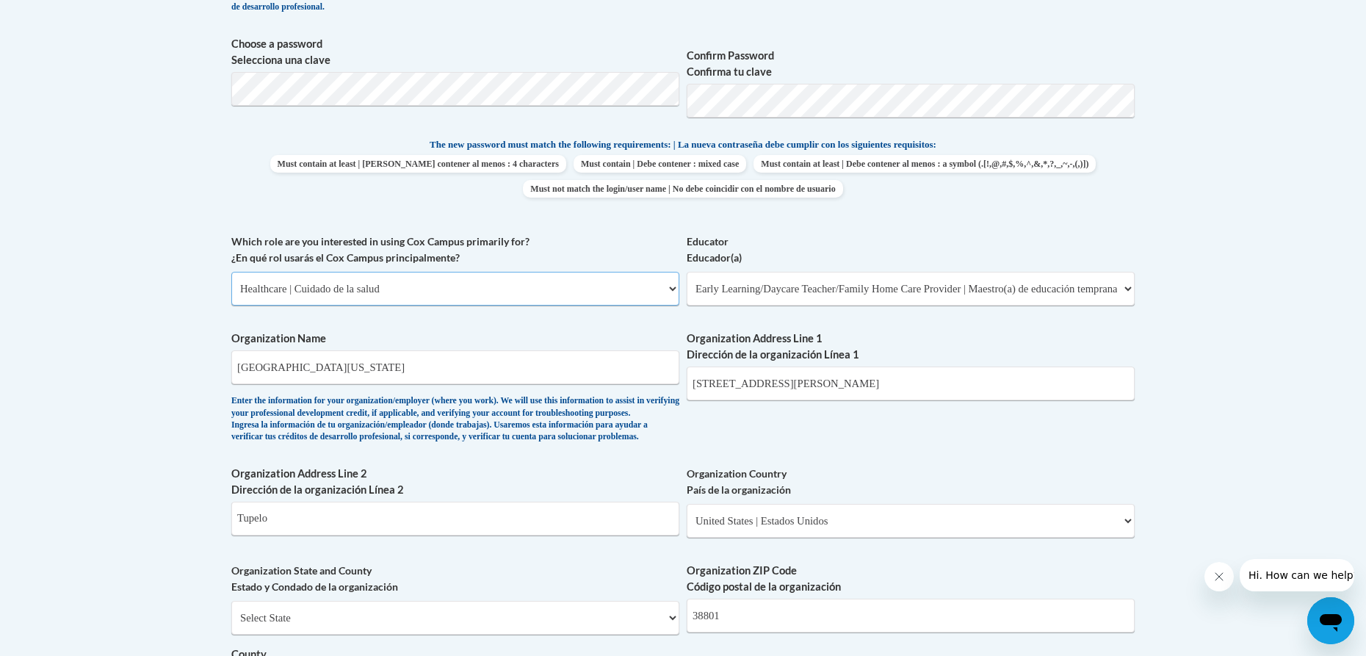
click at [231, 272] on select "Please Select College/University | Colegio/Universidad Community/Nonprofit Part…" at bounding box center [455, 289] width 448 height 34
select select "null"
click at [828, 288] on select "Please Select Clinical Education | Educación clinica Executive Leadership | Líd…" at bounding box center [911, 289] width 448 height 34
click at [492, 290] on select "Please Select College/University | Colegio/Universidad Community/Nonprofit Part…" at bounding box center [455, 289] width 448 height 34
click at [231, 272] on select "Please Select College/University | Colegio/Universidad Community/Nonprofit Part…" at bounding box center [455, 289] width 448 height 34
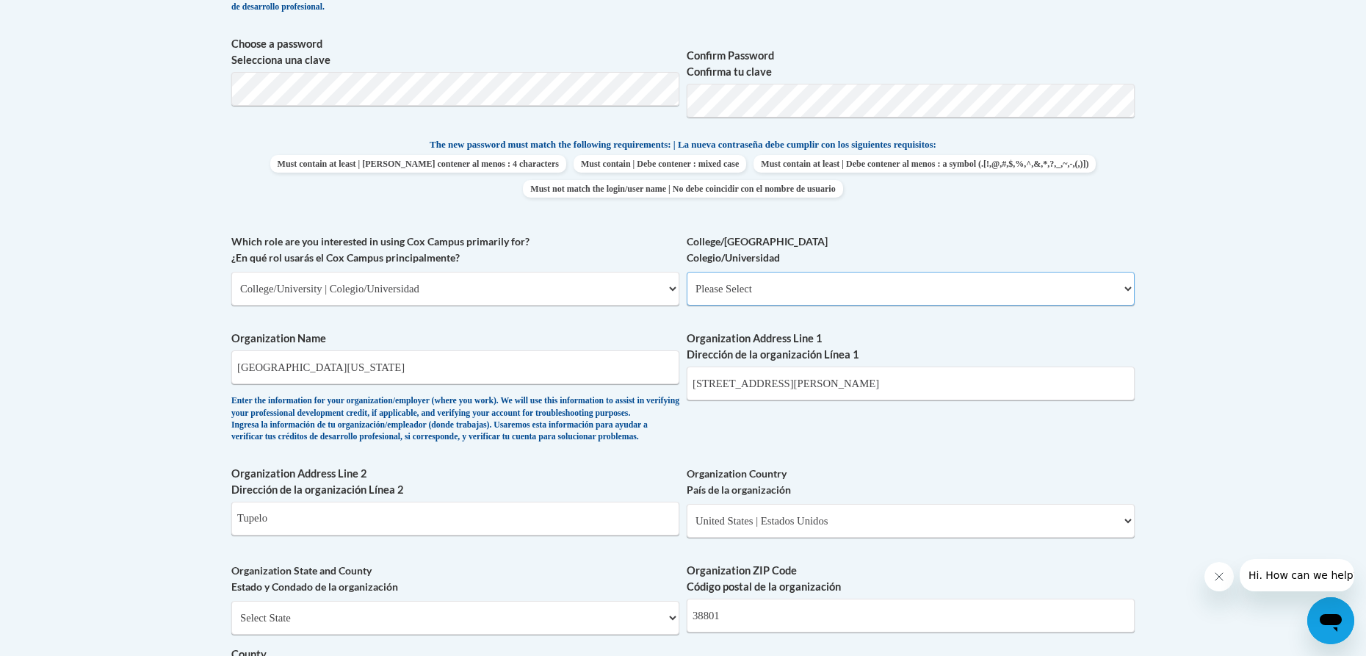
click at [783, 286] on select "Please Select College/University Staff | Empleado universitario College/Univers…" at bounding box center [911, 289] width 448 height 34
click at [438, 289] on select "Please Select College/University | Colegio/Universidad Community/Nonprofit Part…" at bounding box center [455, 289] width 448 height 34
click at [231, 272] on select "Please Select College/University | Colegio/Universidad Community/Nonprofit Part…" at bounding box center [455, 289] width 448 height 34
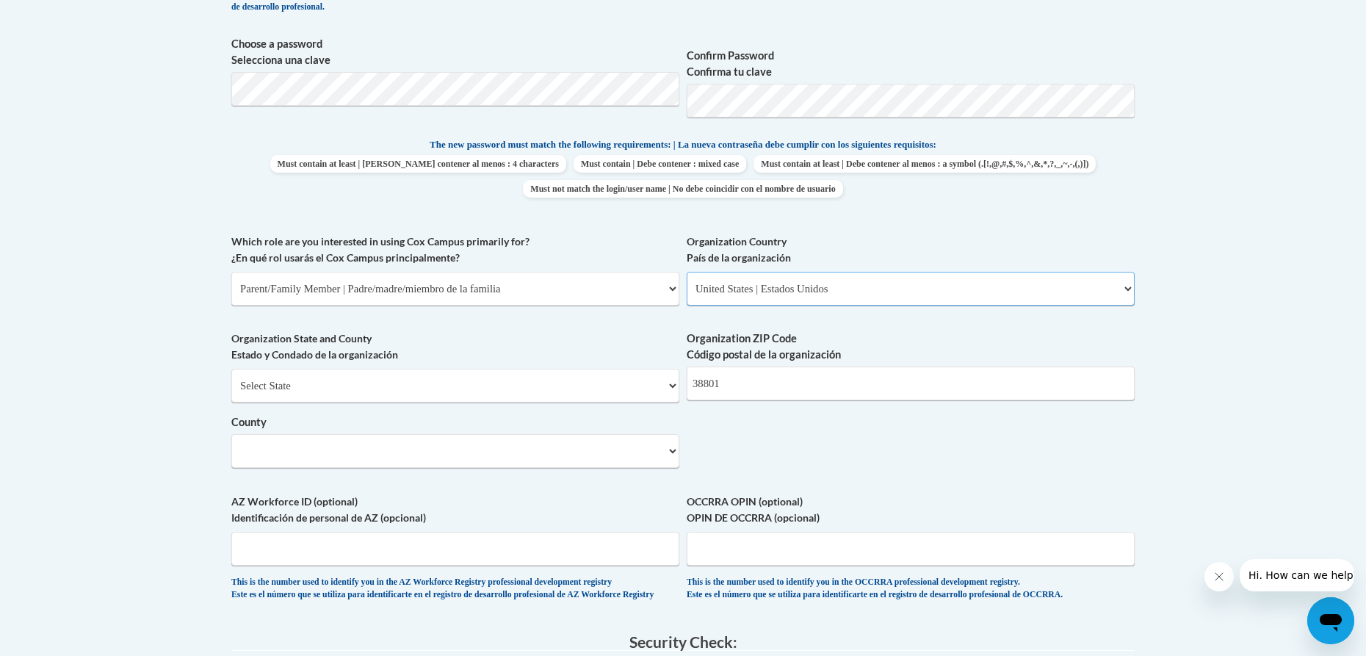
click at [852, 275] on select "Please Select United States | Estados Unidos Outside of the United States | Fue…" at bounding box center [911, 289] width 448 height 34
click at [846, 287] on select "Please Select United States | Estados Unidos Outside of the United States | Fue…" at bounding box center [911, 289] width 448 height 34
click at [590, 299] on select "Please Select College/University | Colegio/Universidad Community/Nonprofit Part…" at bounding box center [455, 289] width 448 height 34
select select "5a18ea06-2b54-4451-96f2-d152daf9eac5"
click at [231, 272] on select "Please Select College/University | Colegio/Universidad Community/Nonprofit Part…" at bounding box center [455, 289] width 448 height 34
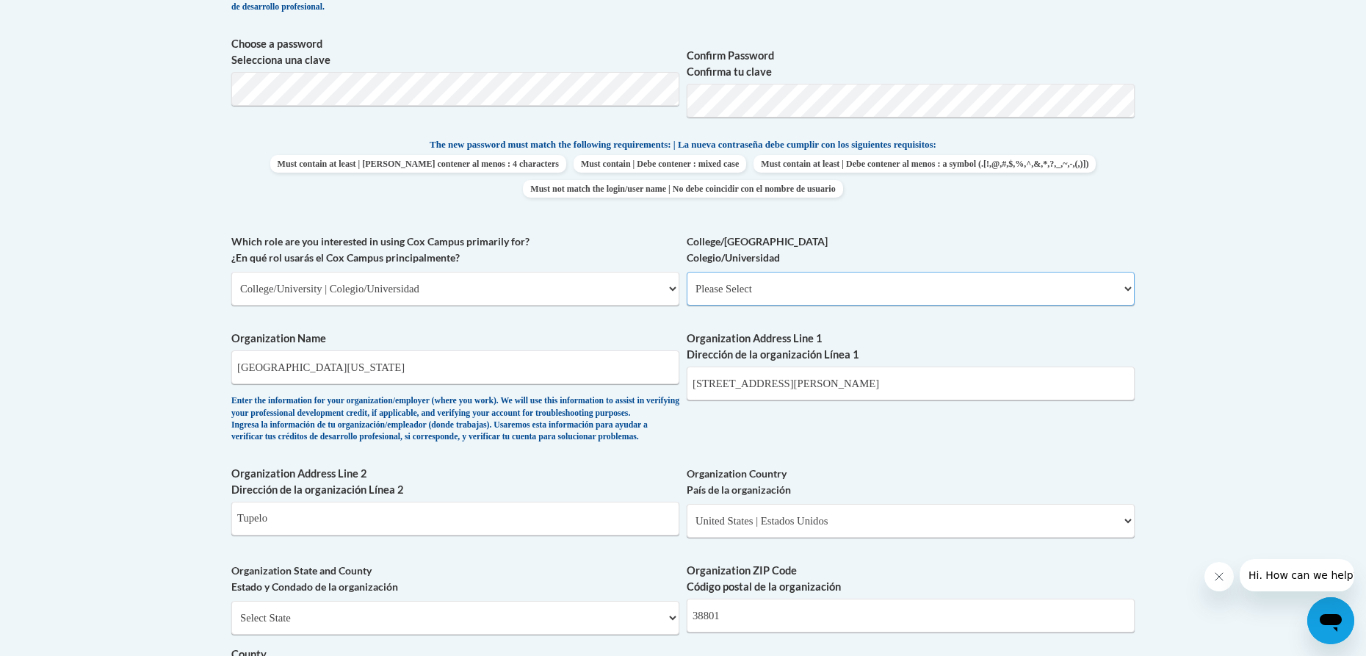
click at [808, 283] on select "Please Select College/University Staff | Empleado universitario College/Univers…" at bounding box center [911, 289] width 448 height 34
select select "c8743970-7742-49d2-af9e-5c4138019e9a"
click at [687, 272] on select "Please Select College/University Staff | Empleado universitario College/Univers…" at bounding box center [911, 289] width 448 height 34
click at [597, 302] on select "Please Select College/University | Colegio/Universidad Community/Nonprofit Part…" at bounding box center [455, 289] width 448 height 34
select select "fbf2d438-af2f-41f8-98f1-81c410e29de3"
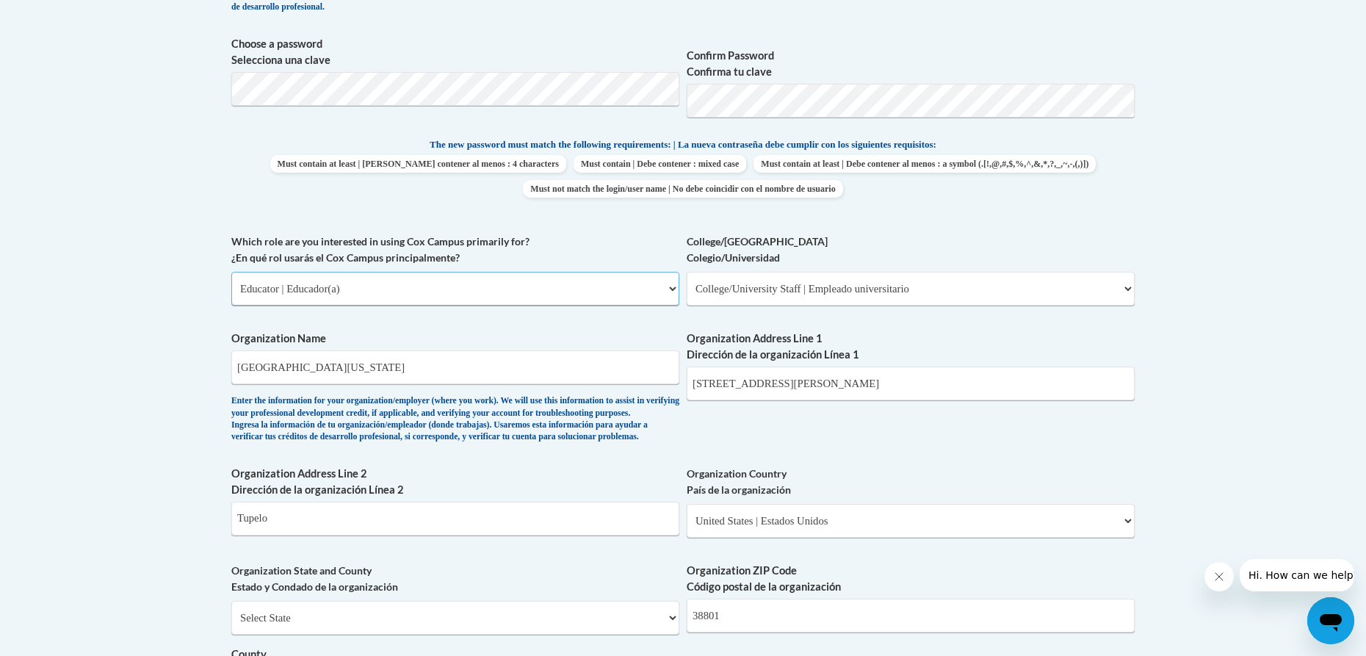
click at [231, 272] on select "Please Select College/University | Colegio/Universidad Community/Nonprofit Part…" at bounding box center [455, 289] width 448 height 34
click at [725, 291] on select "Please Select Early Learning/Daycare Teacher/Family Home Care Provider | Maestr…" at bounding box center [911, 289] width 448 height 34
click at [687, 272] on select "Please Select Early Learning/Daycare Teacher/Family Home Care Provider | Maestr…" at bounding box center [911, 289] width 448 height 34
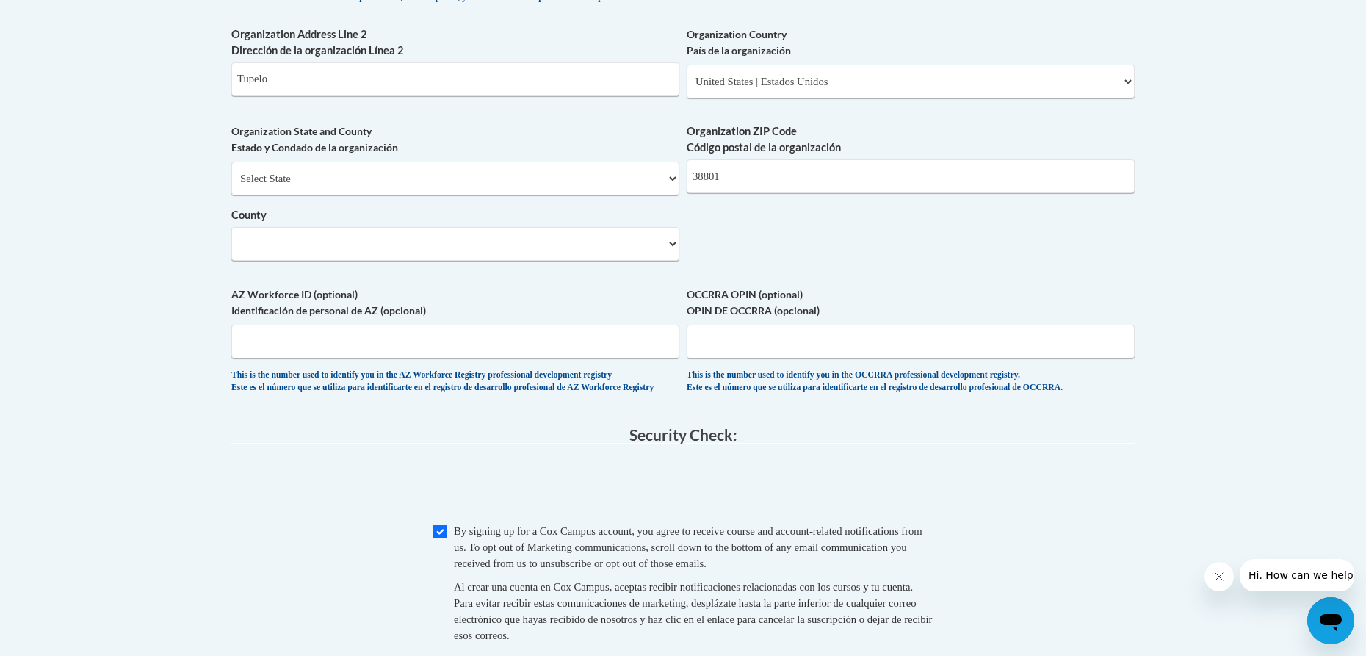
scroll to position [1101, 0]
click at [565, 259] on select "County" at bounding box center [455, 242] width 448 height 34
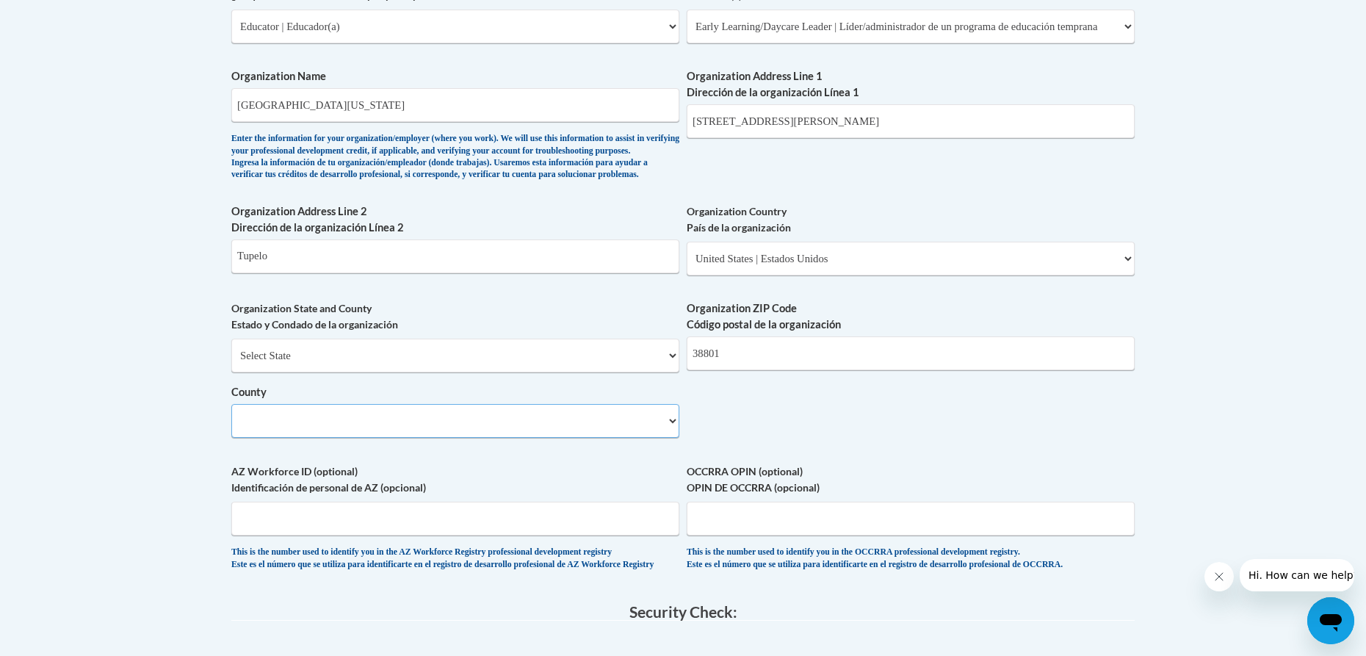
scroll to position [661, 0]
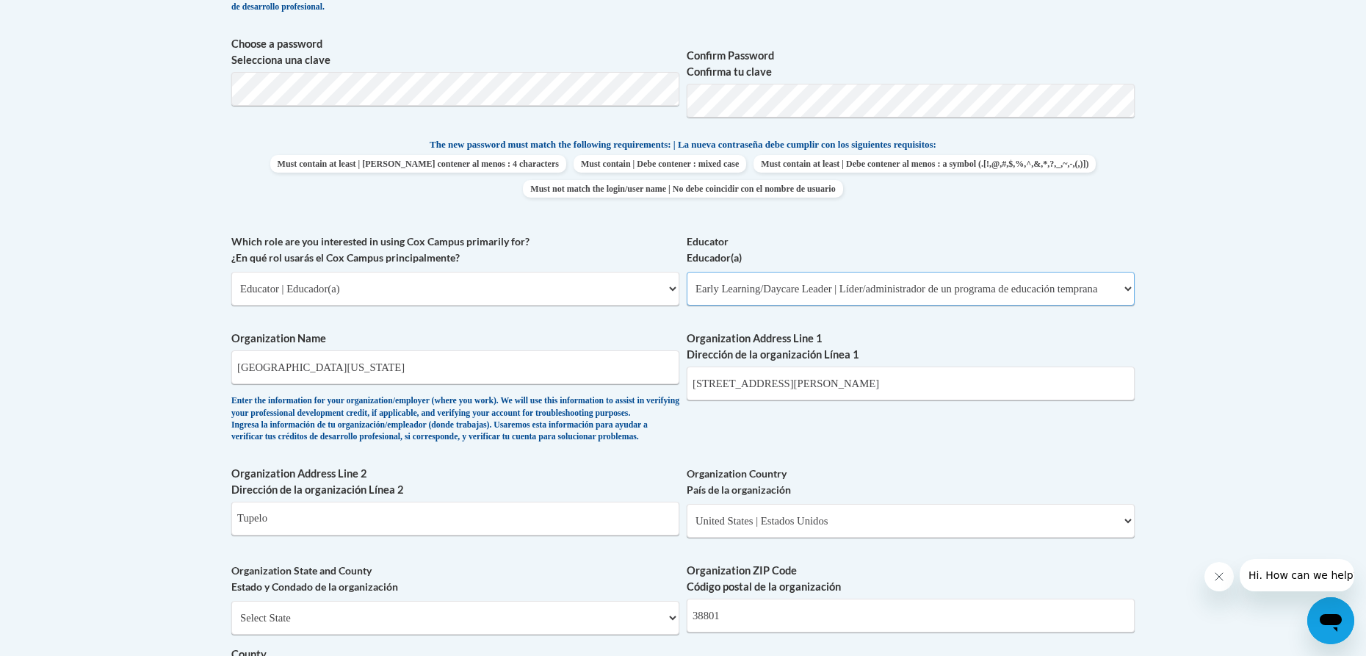
click at [833, 290] on select "Please Select Early Learning/Daycare Teacher/Family Home Care Provider | Maestr…" at bounding box center [911, 289] width 448 height 34
select select "5e2af403-4f2c-4e49-a02f-103e55d7b75b"
click at [687, 272] on select "Please Select Early Learning/Daycare Teacher/Family Home Care Provider | Maestr…" at bounding box center [911, 289] width 448 height 34
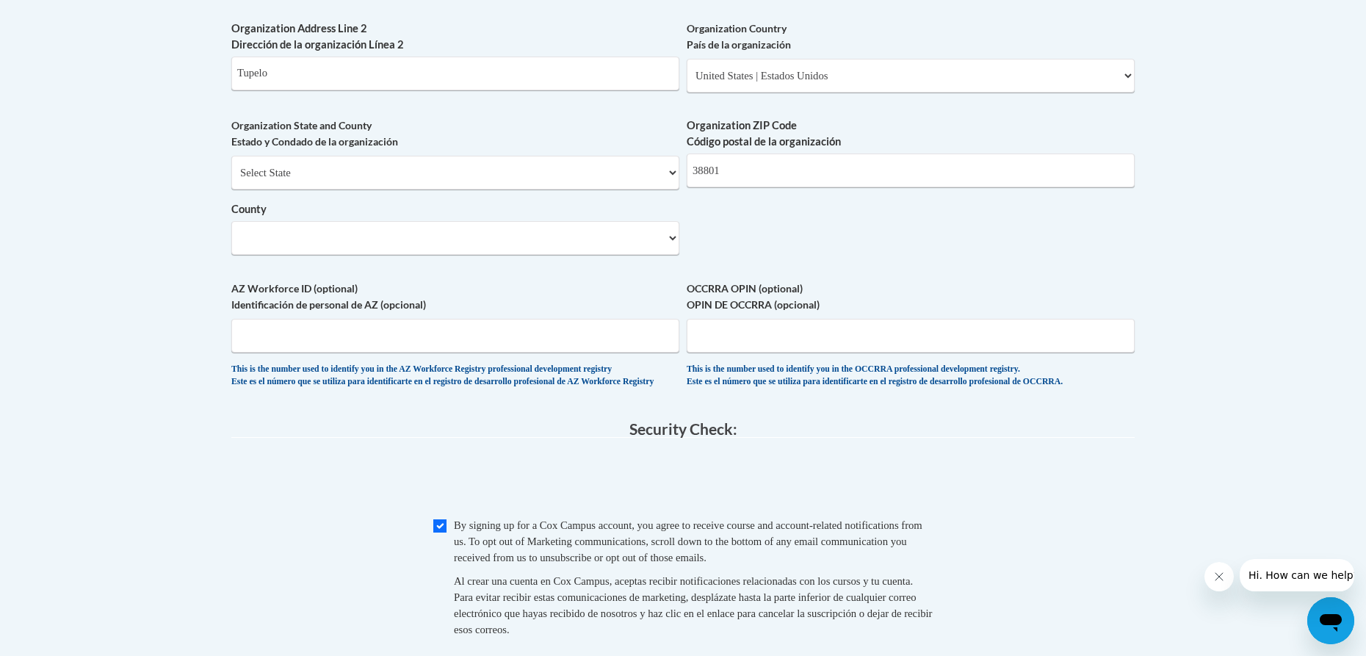
scroll to position [1080, 0]
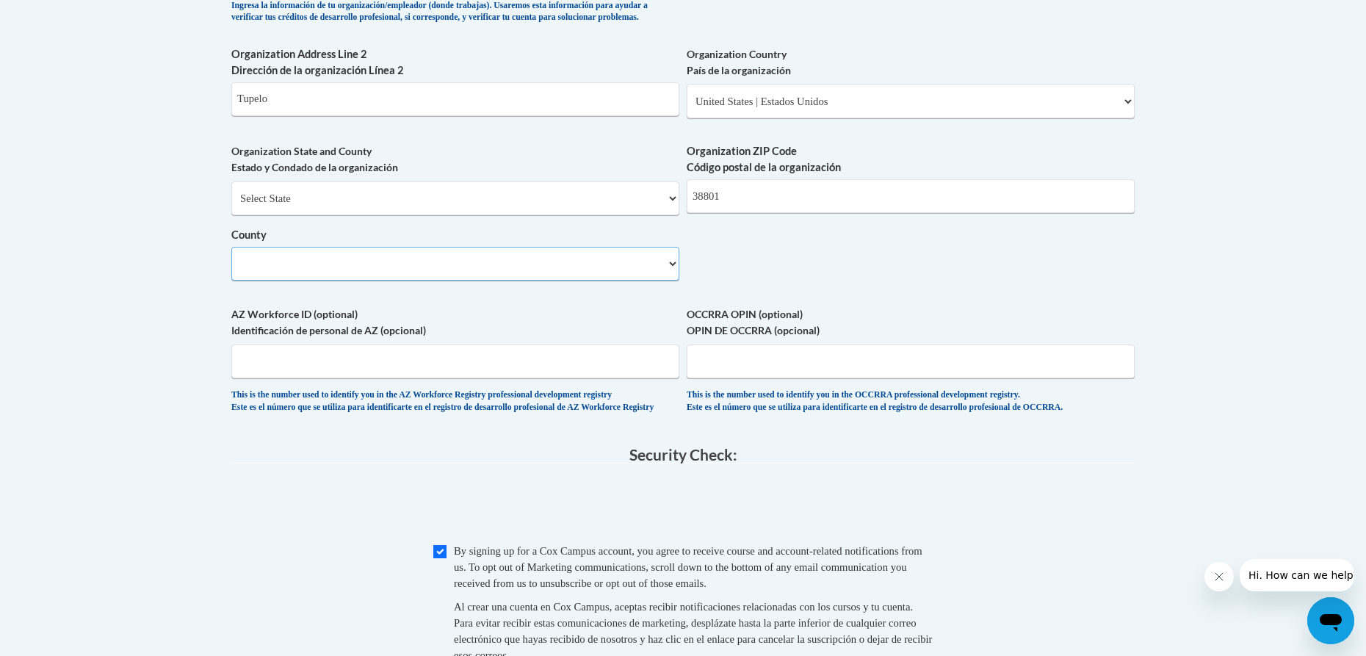
click at [652, 280] on select "County" at bounding box center [455, 264] width 448 height 34
click at [617, 246] on div "Select State Alabama Alaska Arizona Arkansas California Colorado Connecticut De…" at bounding box center [455, 230] width 448 height 99
click at [590, 215] on select "Select State Alabama Alaska Arizona Arkansas California Colorado Connecticut De…" at bounding box center [455, 198] width 448 height 34
select select "Mississippi"
click at [231, 206] on select "Select State Alabama Alaska Arizona Arkansas California Colorado Connecticut De…" at bounding box center [455, 198] width 448 height 34
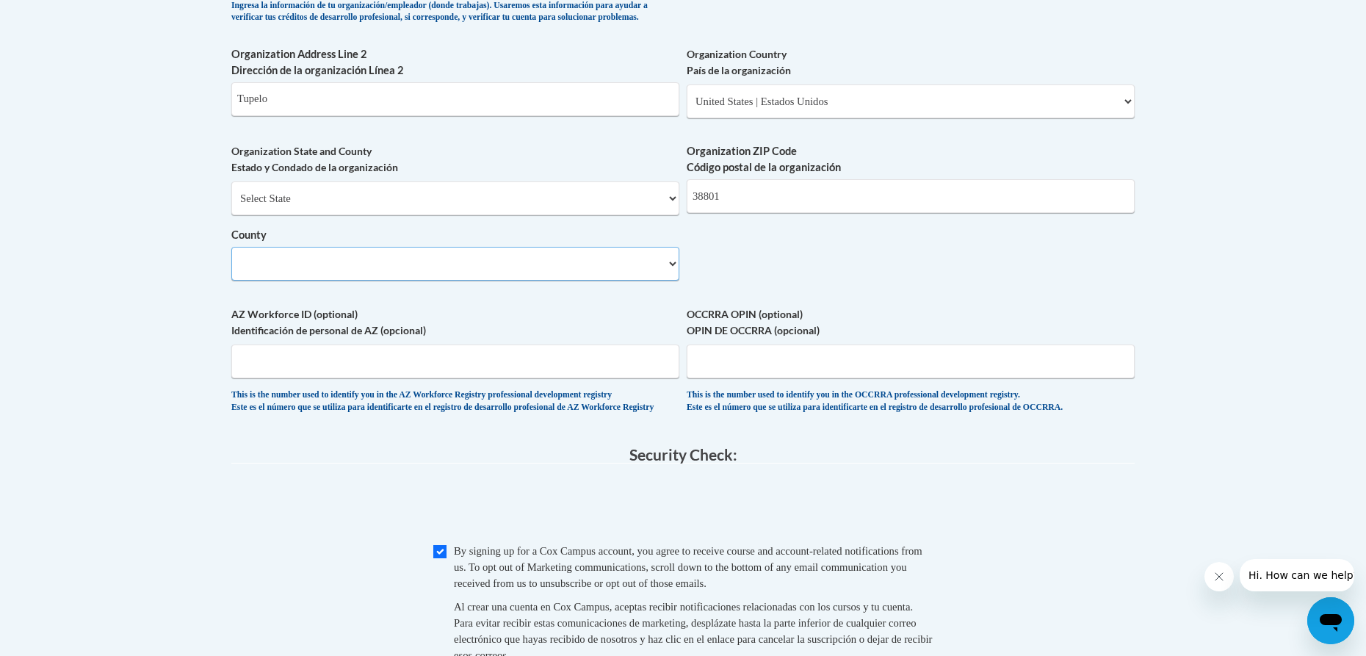
click at [601, 280] on select "County" at bounding box center [455, 264] width 448 height 34
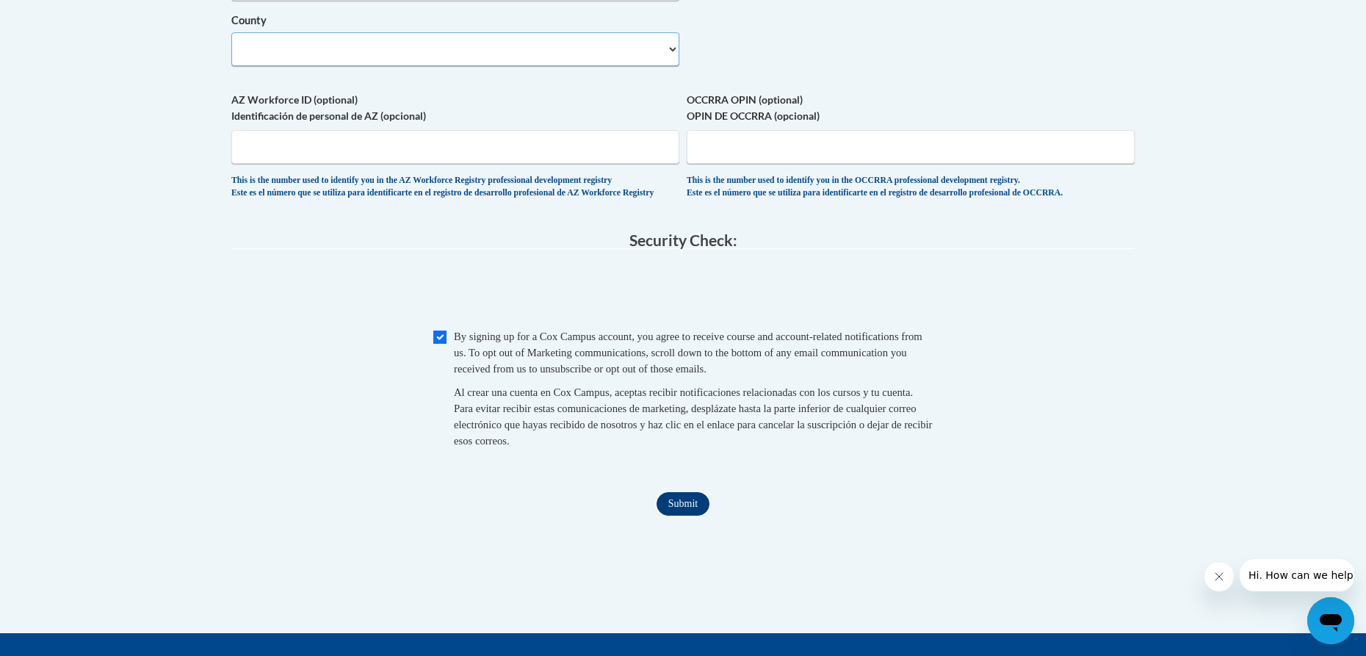
scroll to position [1300, 0]
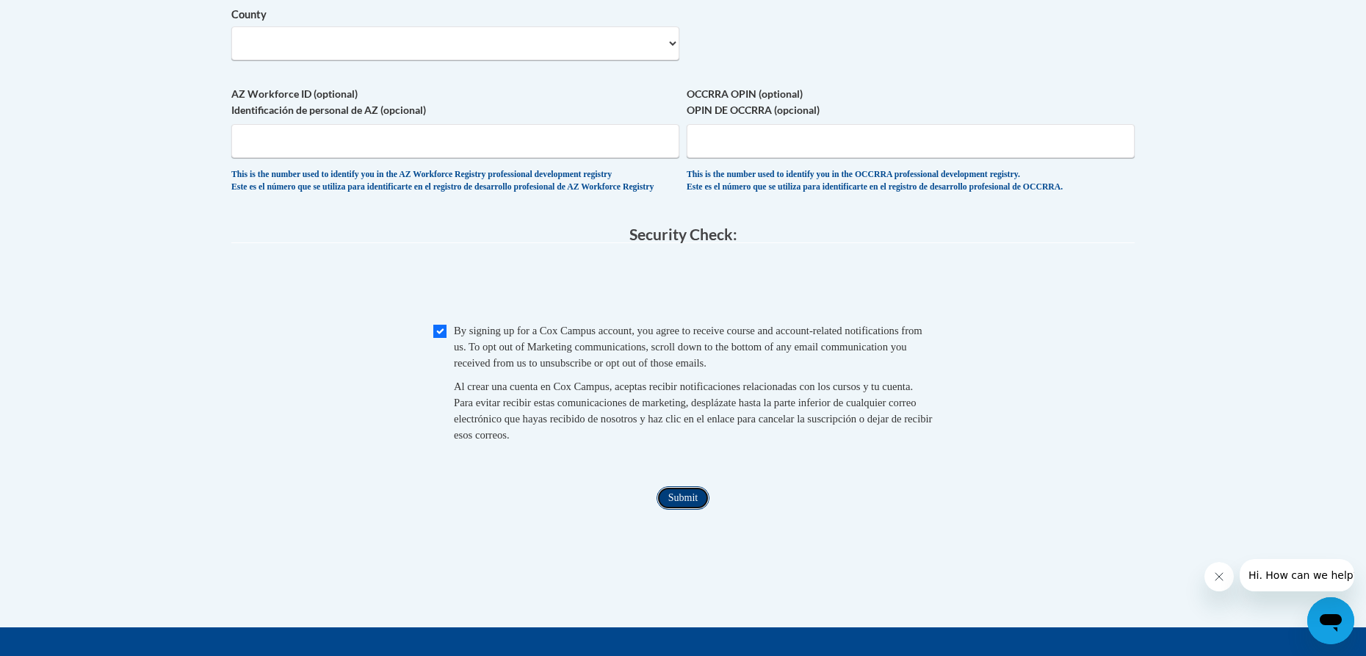
click at [681, 510] on input "Submit" at bounding box center [682, 497] width 53 height 23
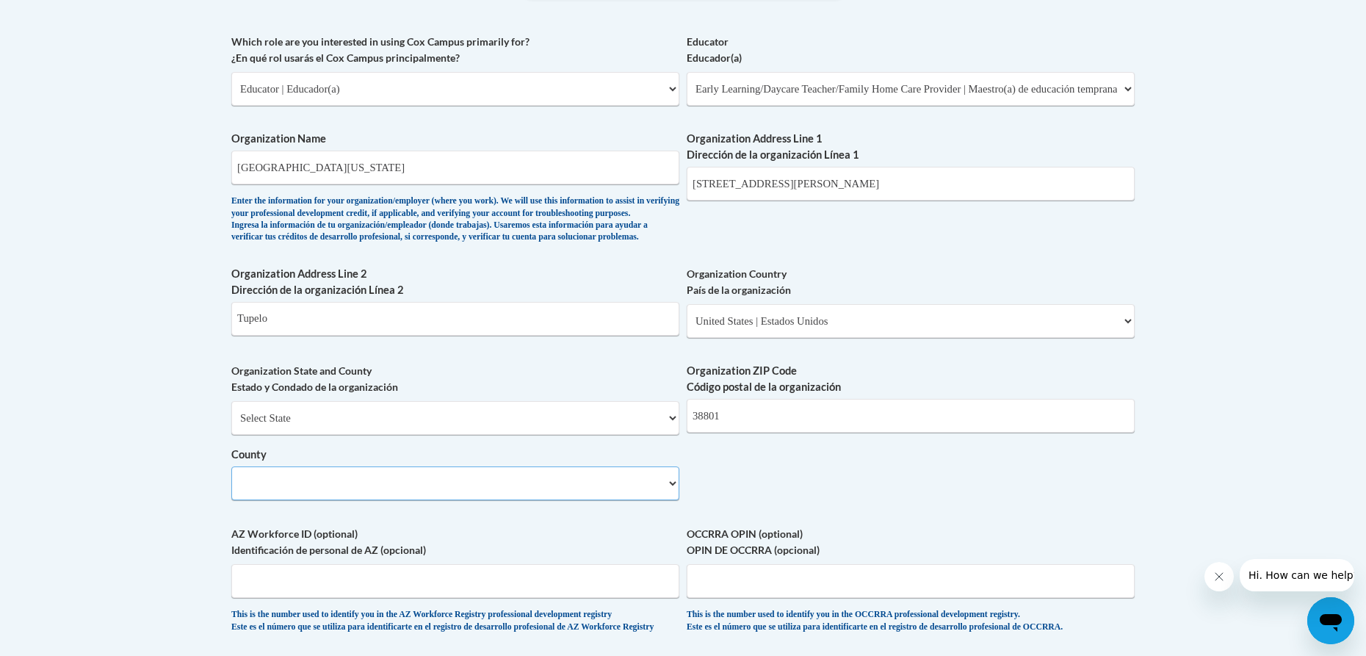
scroll to position [860, 0]
click at [629, 336] on input "Tupelo" at bounding box center [455, 320] width 448 height 34
drag, startPoint x: 835, startPoint y: 190, endPoint x: 670, endPoint y: 212, distance: 166.7
click at [670, 212] on div "What is your first name? ¿Cuál es tu nombre? Nakiyla What is your last name? ¿C…" at bounding box center [682, 116] width 903 height 1065
type input "Tupelo"
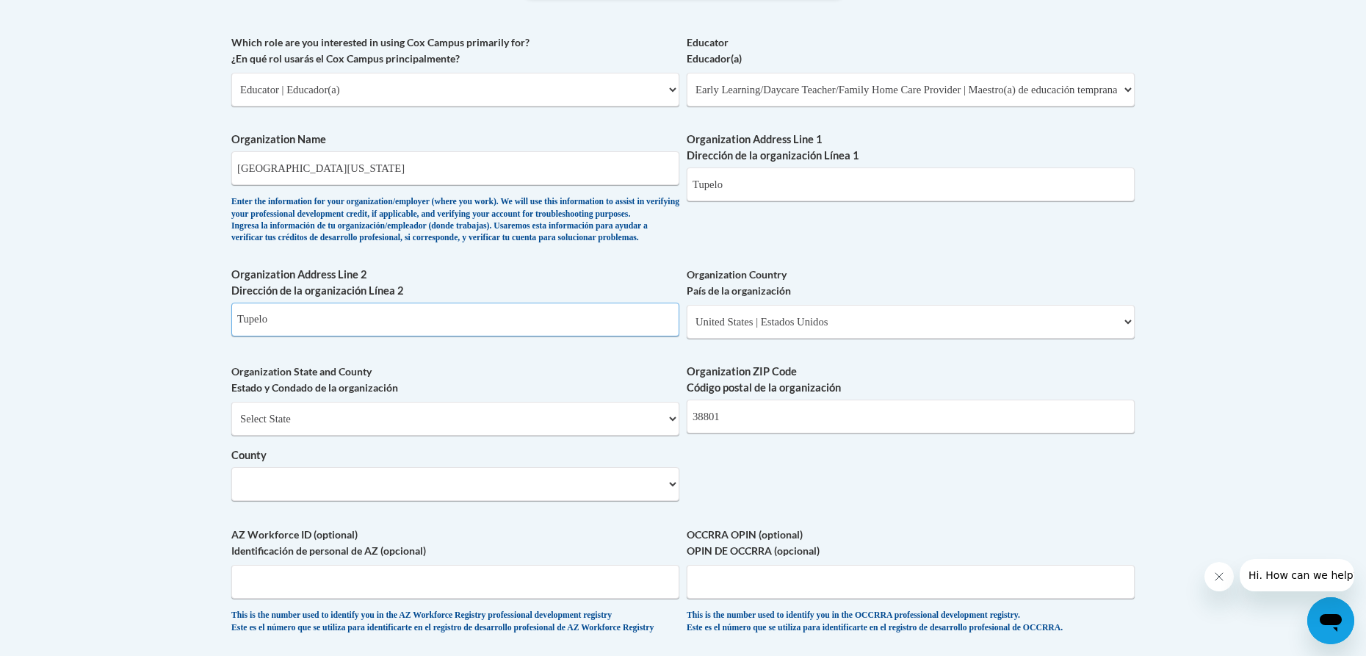
drag, startPoint x: 312, startPoint y: 342, endPoint x: 92, endPoint y: 330, distance: 220.6
click at [92, 330] on body "This site uses cookies to help improve your learning experience. By continuing …" at bounding box center [683, 226] width 1366 height 2173
type input "4566 S Eason Blvd"
click at [604, 501] on select "County" at bounding box center [455, 484] width 448 height 34
click at [606, 501] on select "County" at bounding box center [455, 484] width 448 height 34
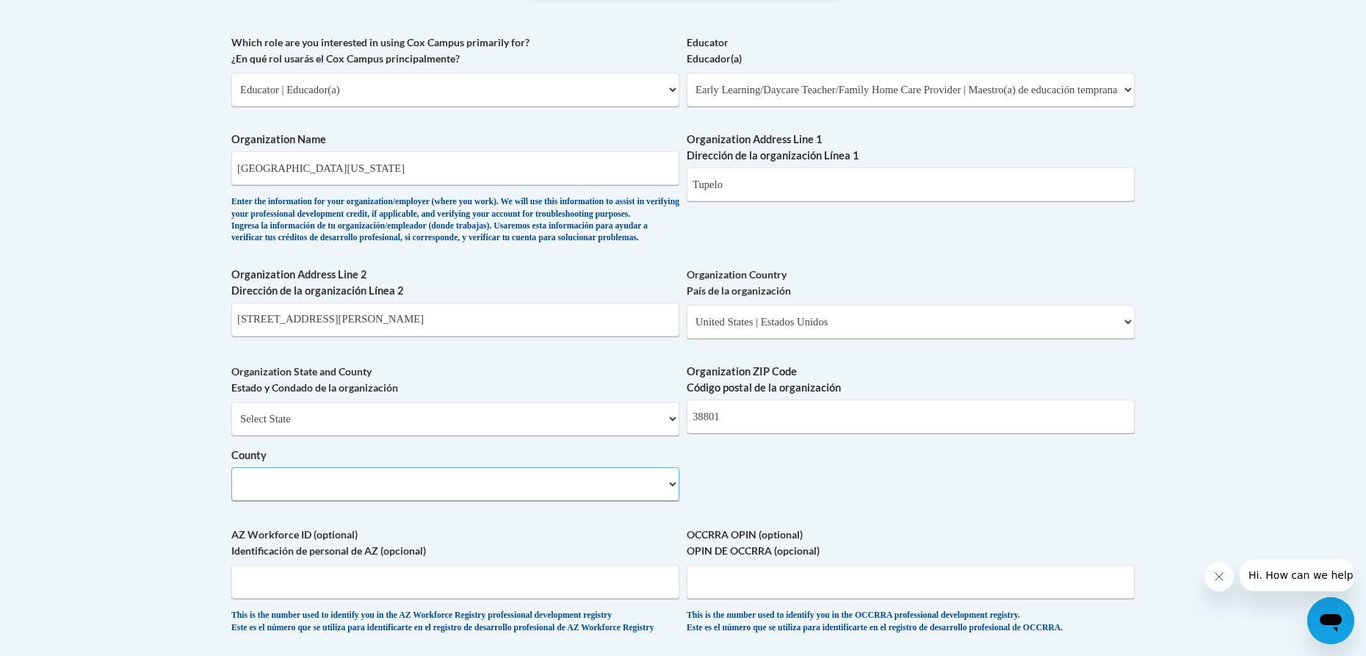
click at [620, 501] on select "County" at bounding box center [455, 484] width 448 height 34
click at [658, 501] on select "County" at bounding box center [455, 484] width 448 height 34
click at [861, 338] on select "Please Select United States | Estados Unidos Outside of the United States | Fue…" at bounding box center [911, 322] width 448 height 34
click at [858, 338] on select "Please Select United States | Estados Unidos Outside of the United States | Fue…" at bounding box center [911, 322] width 448 height 34
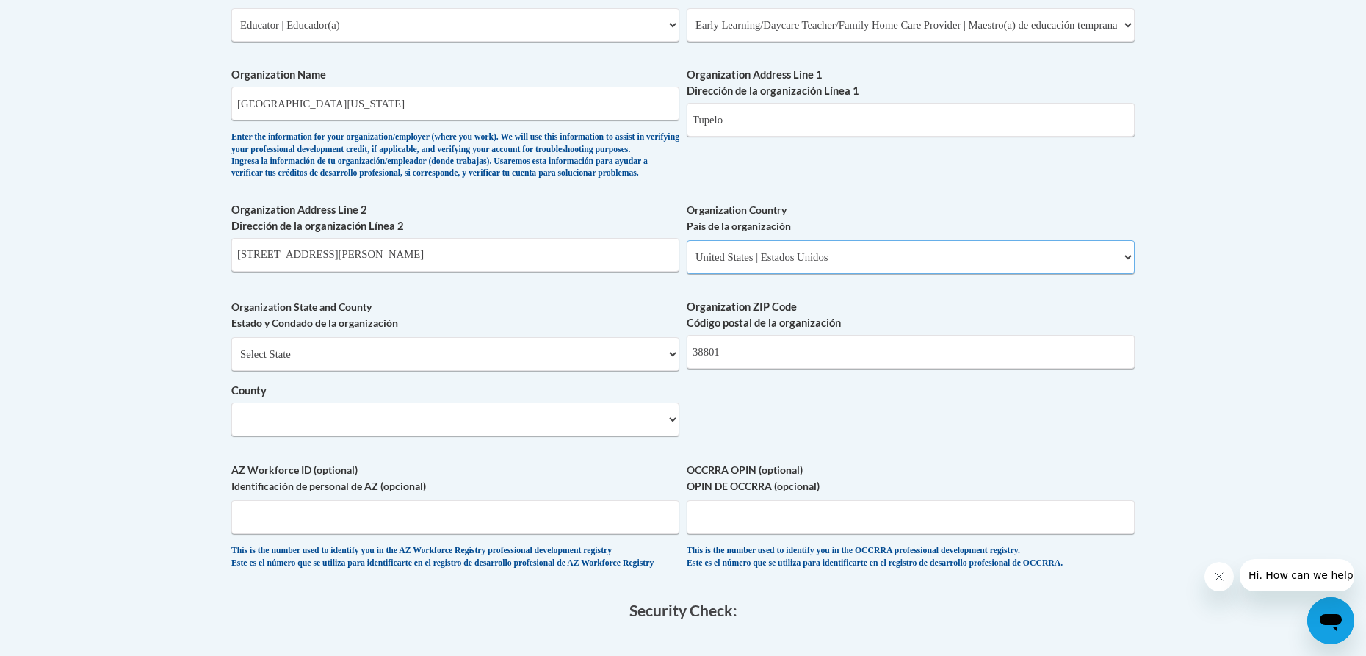
scroll to position [1007, 0]
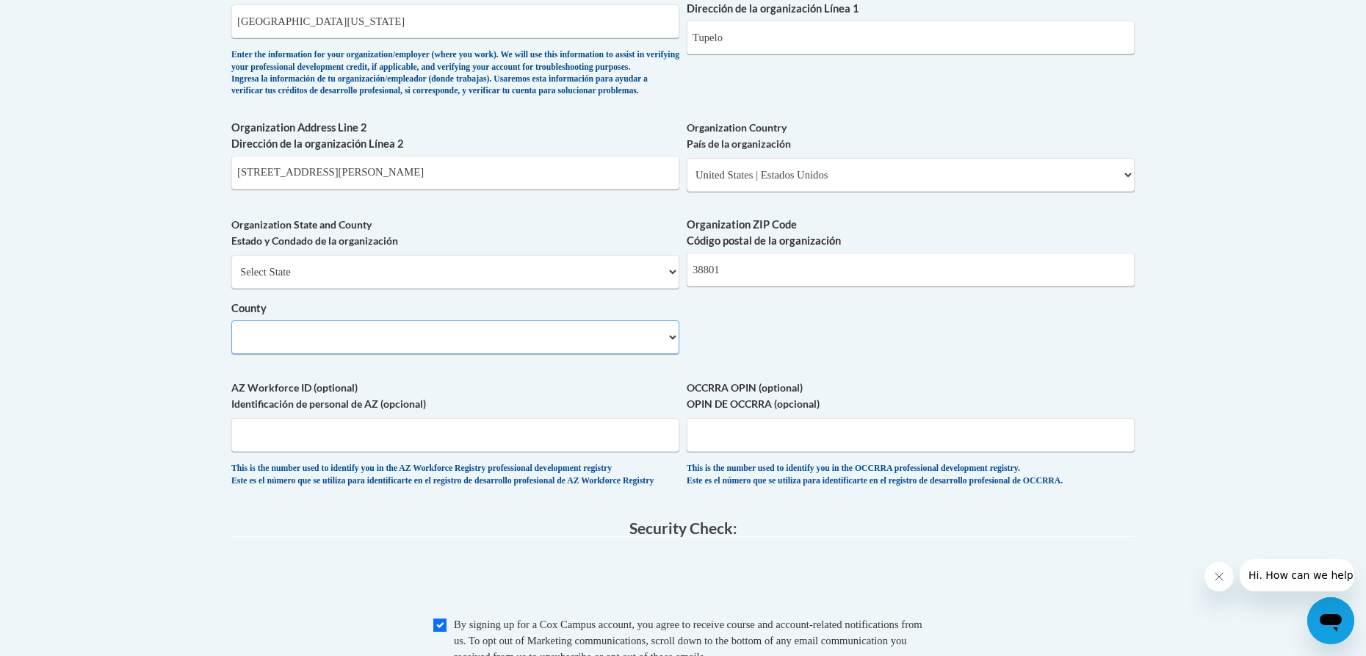
click at [537, 354] on select "County" at bounding box center [455, 337] width 448 height 34
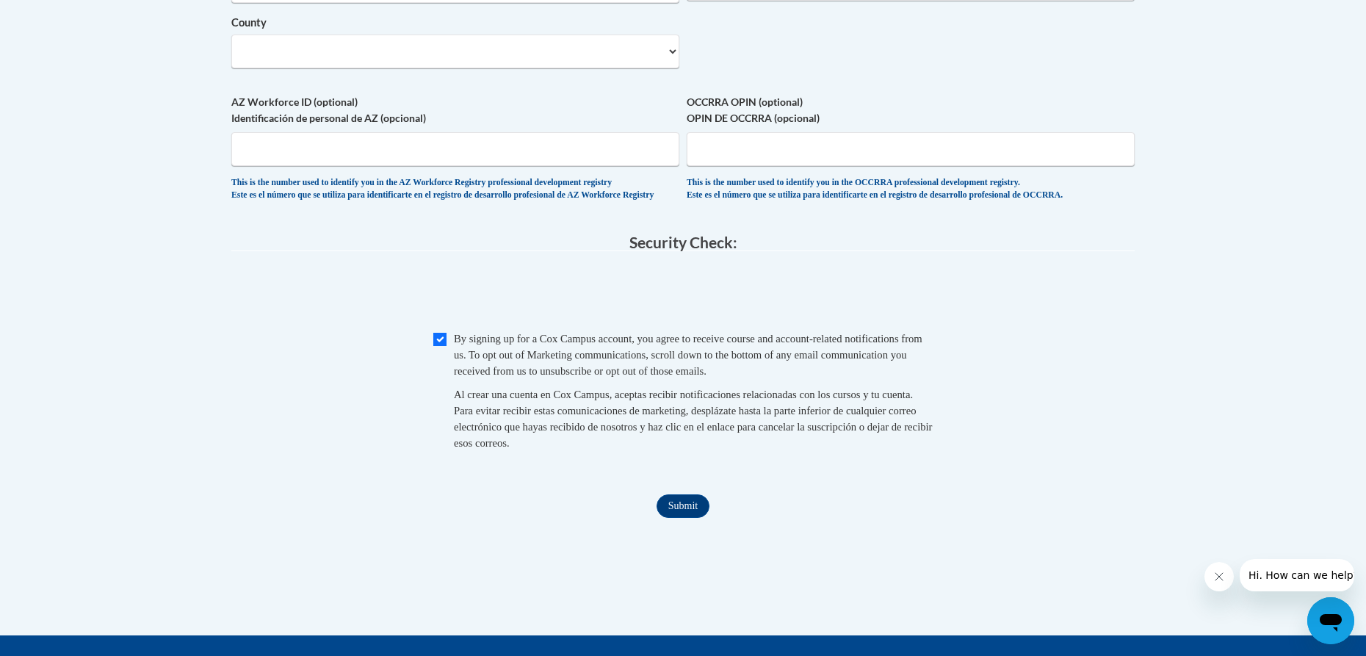
scroll to position [1300, 0]
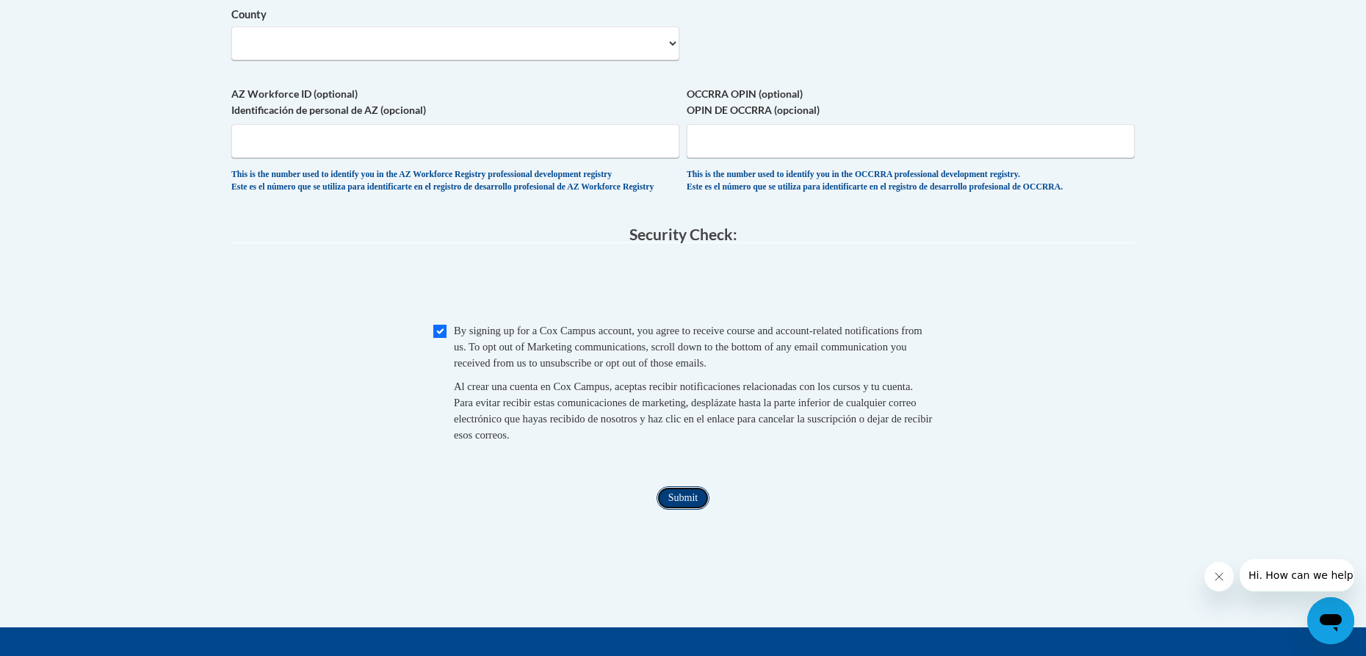
click at [689, 510] on input "Submit" at bounding box center [682, 497] width 53 height 23
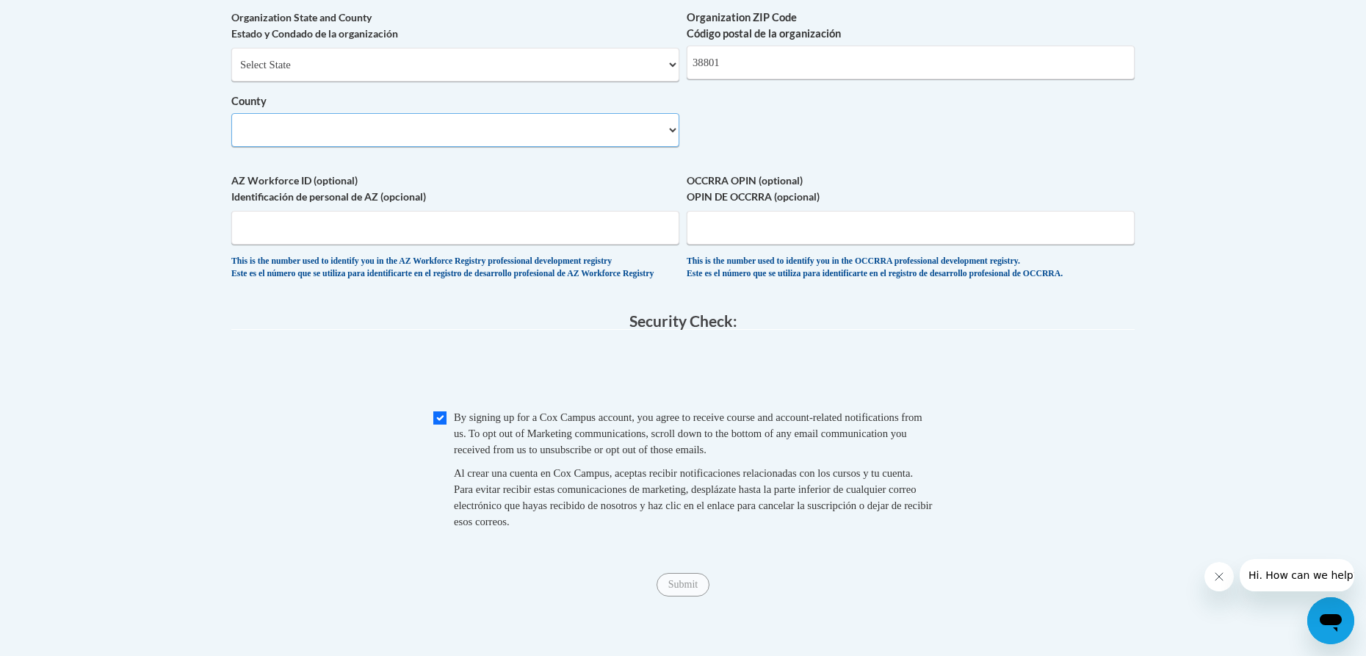
scroll to position [1080, 0]
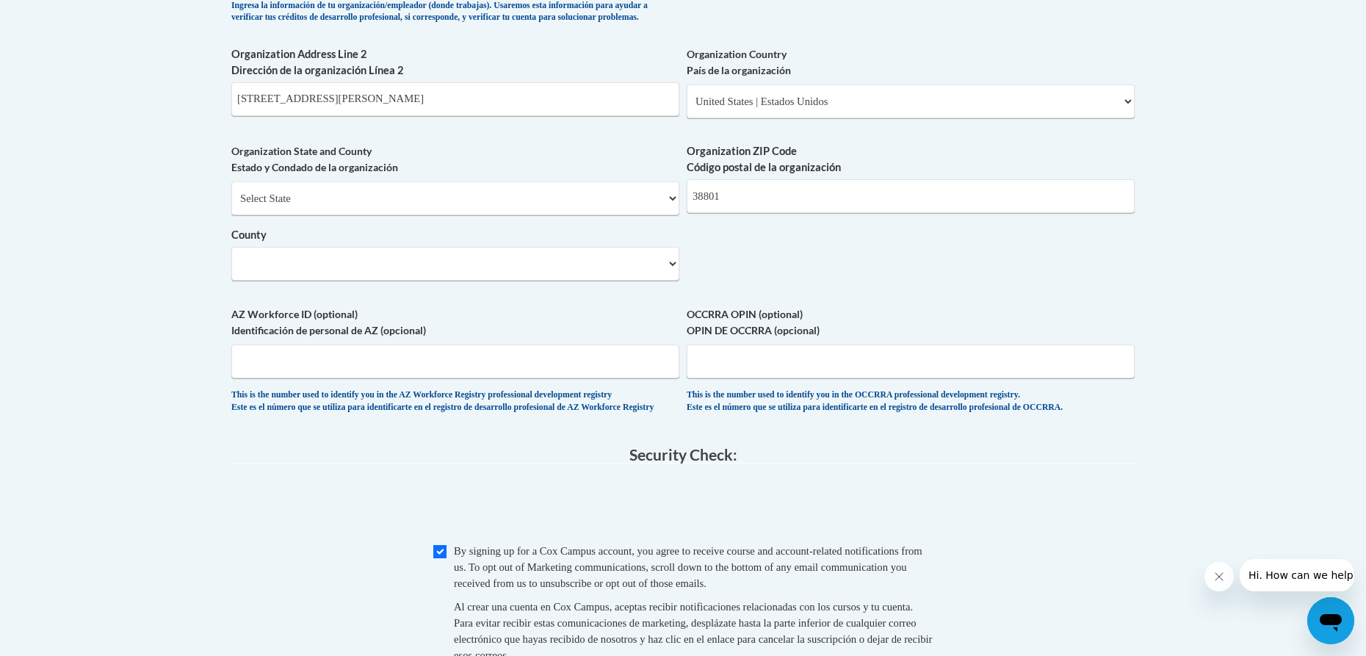
drag, startPoint x: 426, startPoint y: 326, endPoint x: 384, endPoint y: 336, distance: 42.9
click at [286, 280] on select "County" at bounding box center [455, 264] width 448 height 34
click at [274, 280] on select "County" at bounding box center [455, 264] width 448 height 34
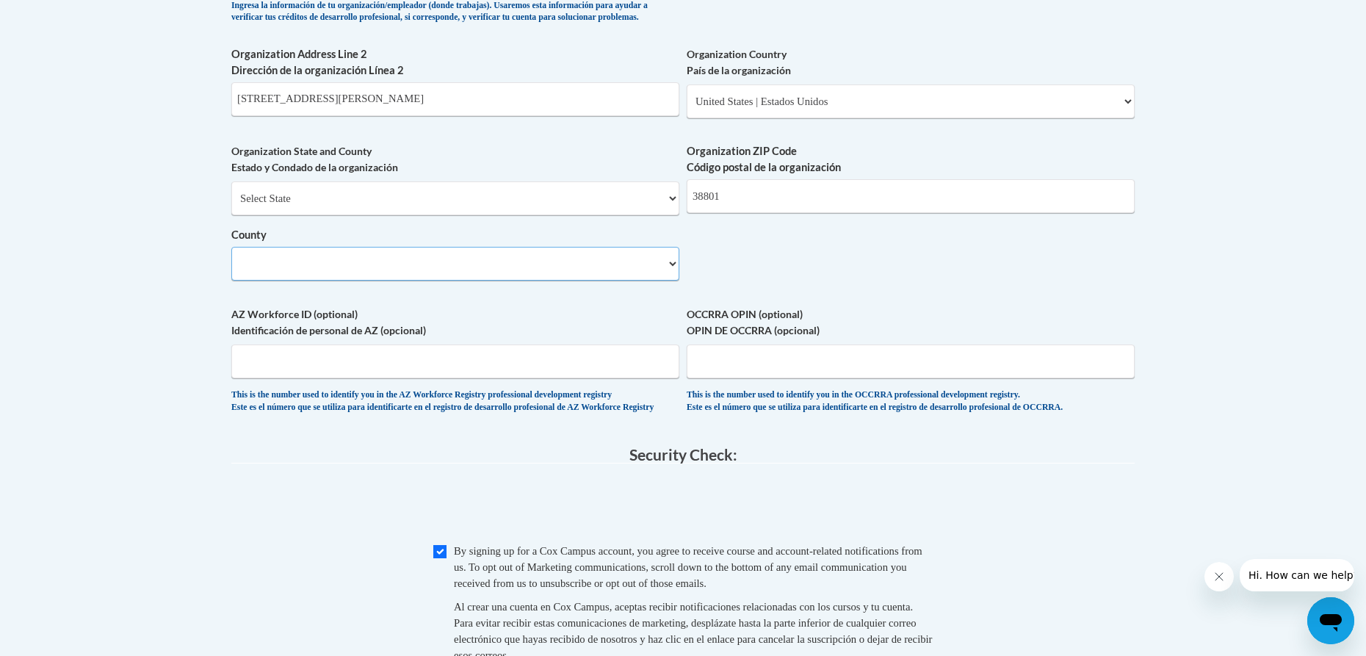
click at [274, 280] on select "County" at bounding box center [455, 264] width 448 height 34
click at [333, 215] on select "Select State Alabama Alaska Arizona Arkansas California Colorado Connecticut De…" at bounding box center [455, 198] width 448 height 34
click at [231, 206] on select "Select State Alabama Alaska Arizona Arkansas California Colorado Connecticut De…" at bounding box center [455, 198] width 448 height 34
click at [339, 280] on select "County" at bounding box center [455, 264] width 448 height 34
click at [347, 215] on select "Select State Alabama Alaska Arizona Arkansas California Colorado Connecticut De…" at bounding box center [455, 198] width 448 height 34
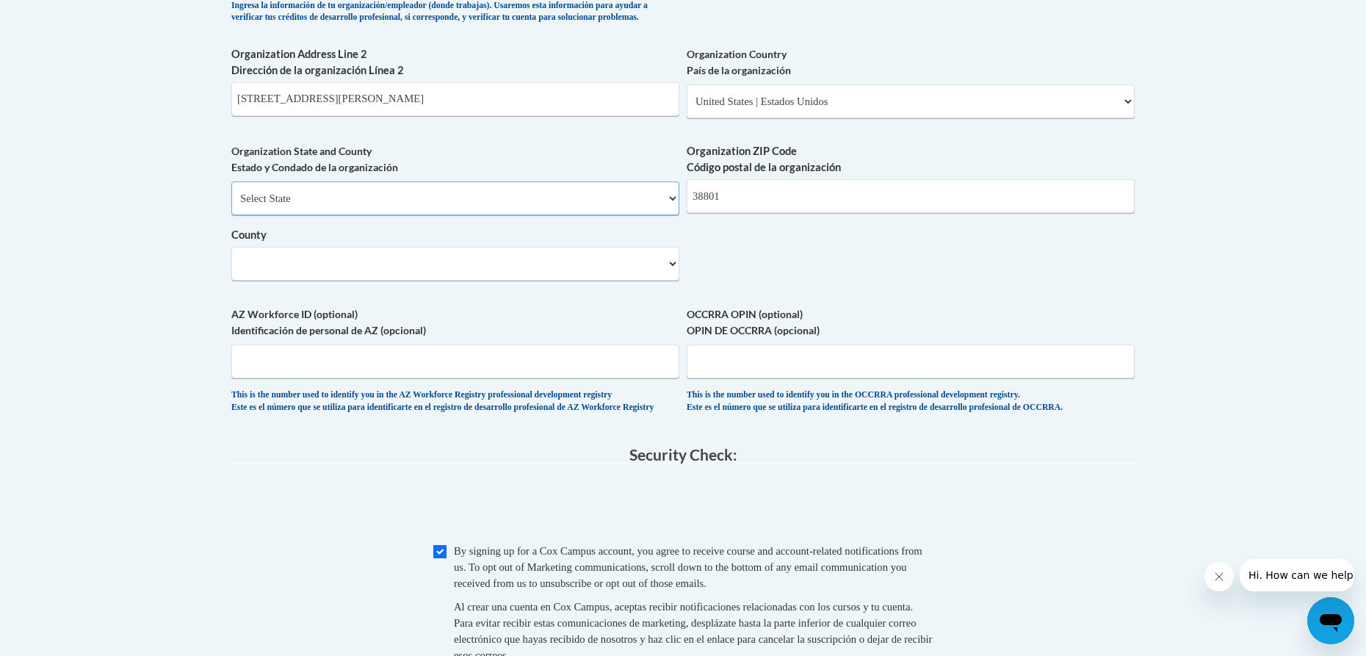
select select "Alabama"
click at [231, 206] on select "Select State Alabama Alaska Arizona Arkansas California Colorado Connecticut De…" at bounding box center [455, 198] width 448 height 34
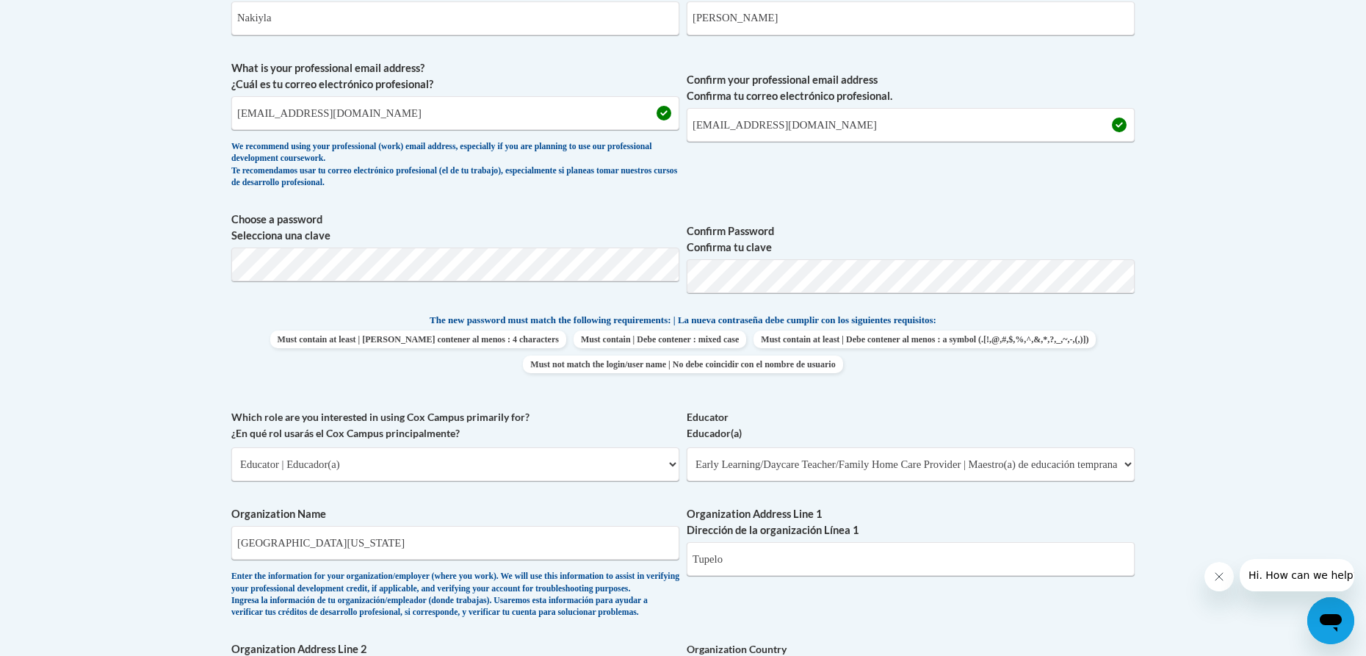
scroll to position [640, 0]
